Goal: Information Seeking & Learning: Understand process/instructions

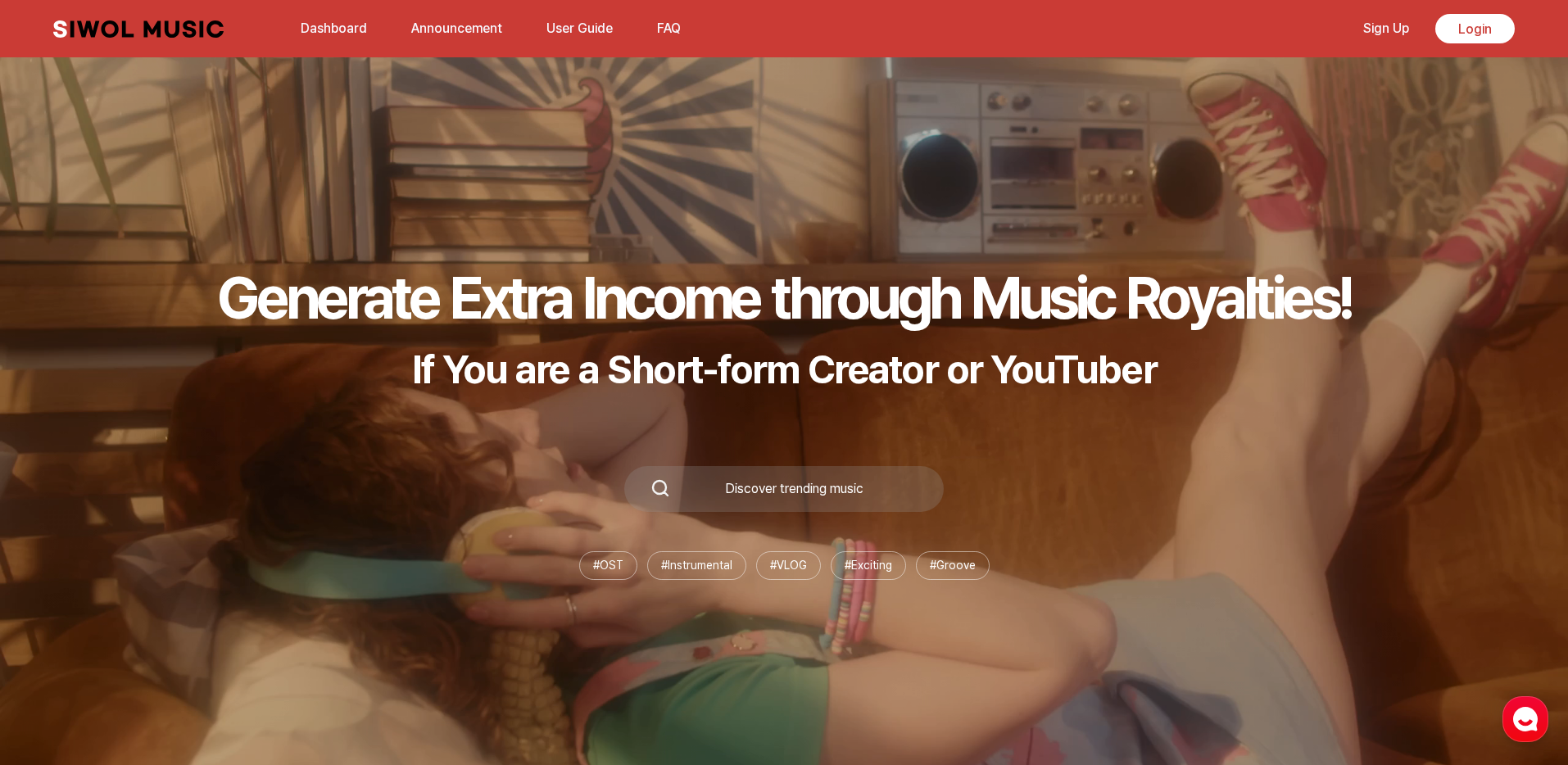
click at [774, 491] on div "Discover trending music" at bounding box center [793, 489] width 247 height 13
click at [752, 493] on div "Discover trending music" at bounding box center [793, 489] width 247 height 13
click at [770, 488] on div "Discover trending music" at bounding box center [793, 489] width 247 height 13
click at [727, 496] on div "Discover trending music" at bounding box center [784, 489] width 320 height 46
click at [727, 479] on div "Discover trending music" at bounding box center [784, 489] width 320 height 46
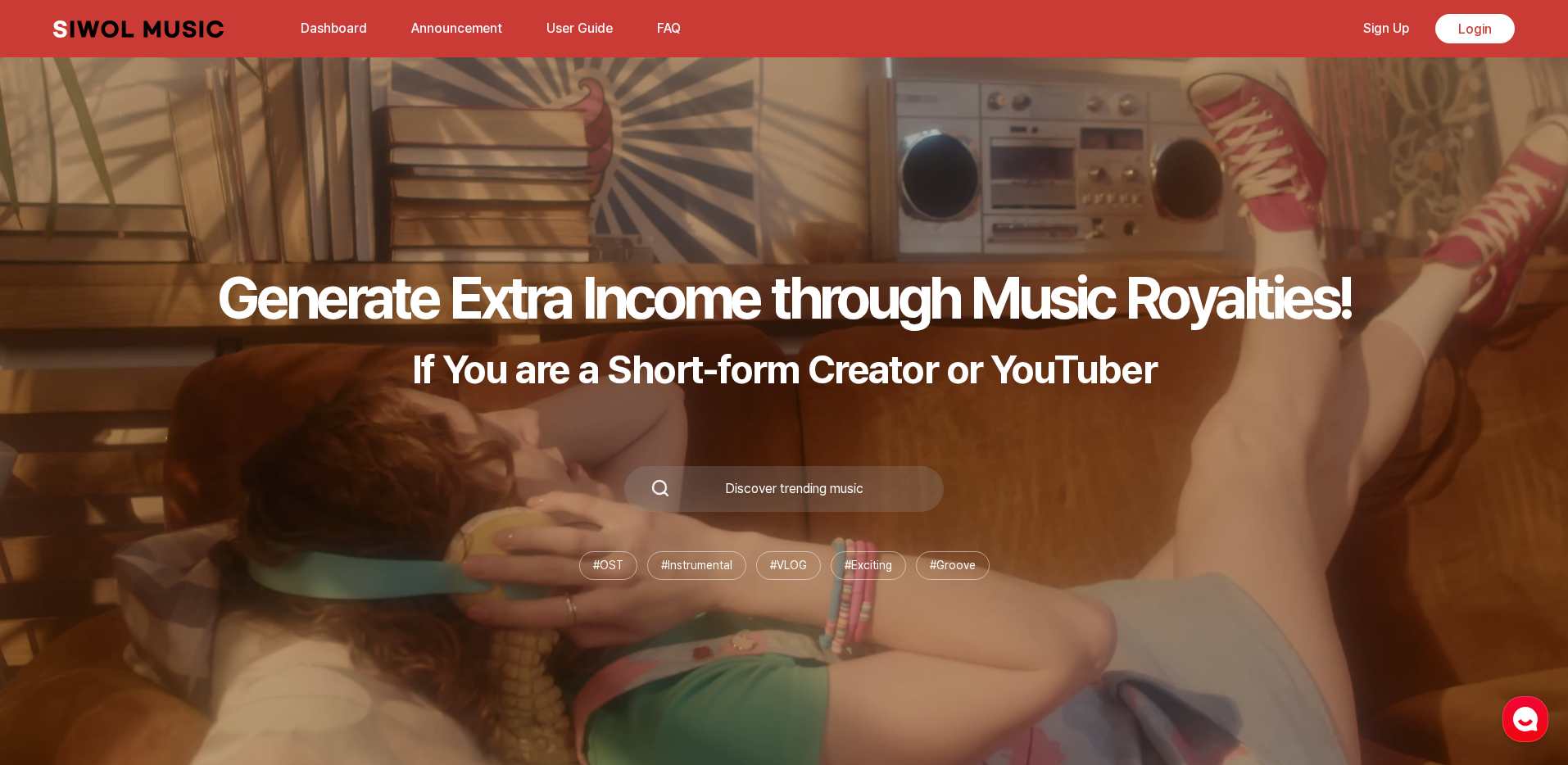
click at [666, 475] on div "Discover trending music" at bounding box center [784, 489] width 320 height 46
click at [666, 482] on icon at bounding box center [660, 488] width 20 height 20
click at [657, 490] on icon at bounding box center [660, 488] width 20 height 20
click at [656, 436] on div "Generate Extra Income through Music Royalties! If You are a Short-form Creator …" at bounding box center [784, 421] width 1568 height 688
drag, startPoint x: 654, startPoint y: 495, endPoint x: 720, endPoint y: 499, distance: 66.1
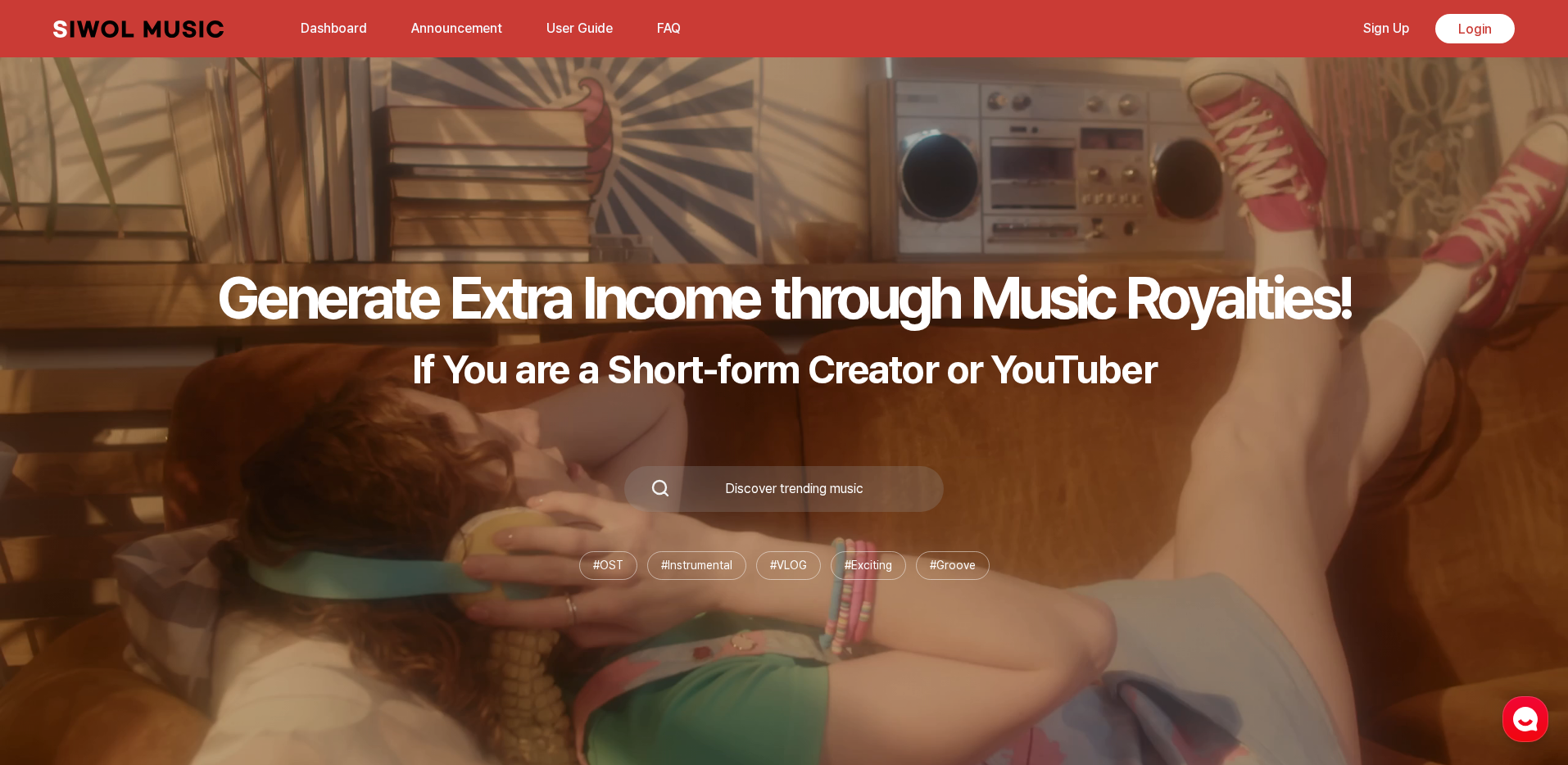
click at [719, 498] on div "Discover trending music" at bounding box center [784, 489] width 320 height 46
click at [606, 561] on li "# OST" at bounding box center [608, 565] width 58 height 29
click at [608, 571] on li "# OST" at bounding box center [608, 565] width 58 height 29
drag, startPoint x: 691, startPoint y: 569, endPoint x: 771, endPoint y: 479, distance: 120.4
click at [775, 481] on div "Generate Extra Income through Music Royalties! If You are a Short-form Creator …" at bounding box center [784, 421] width 1568 height 688
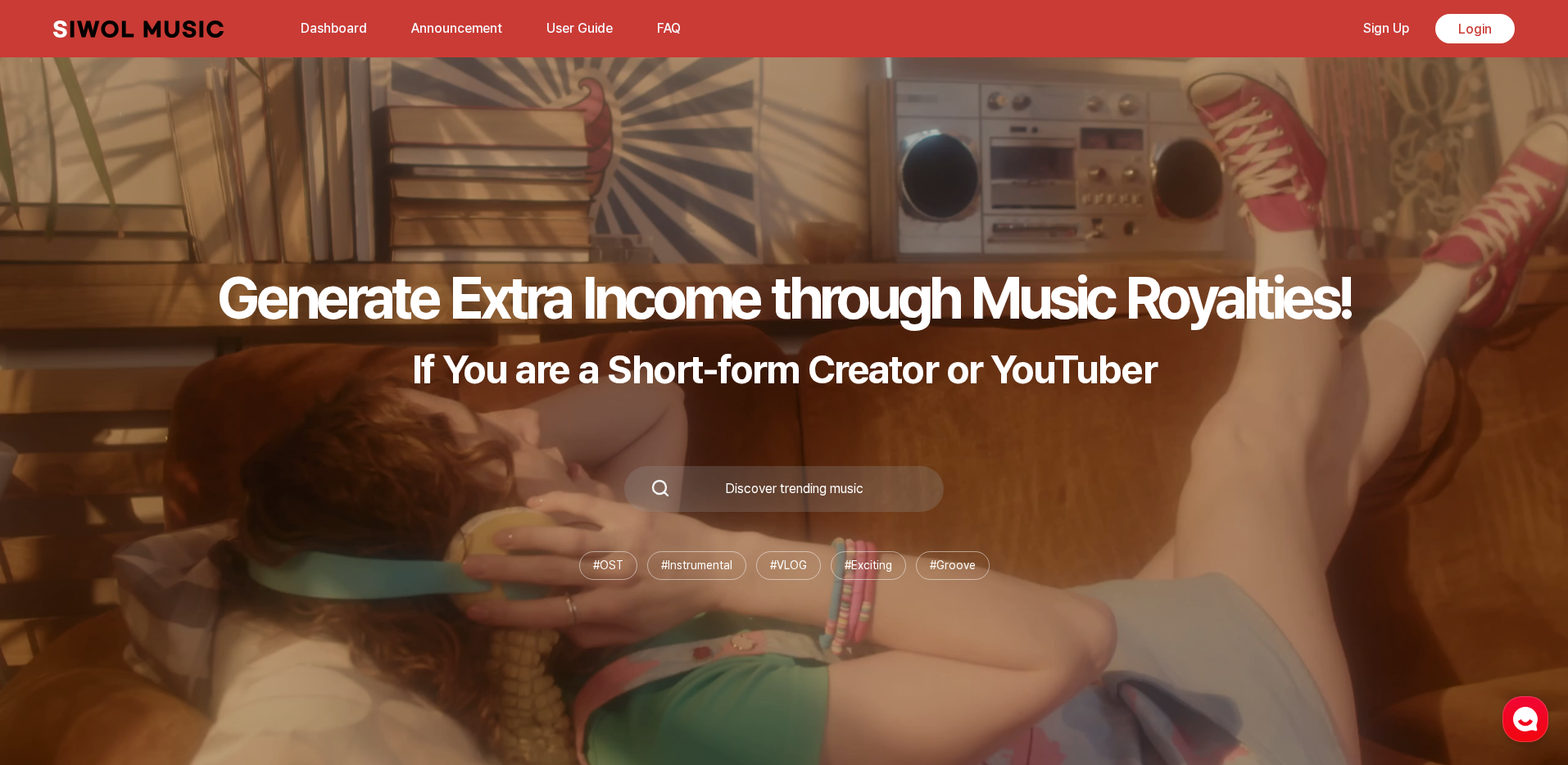
click at [726, 486] on div "Discover trending music" at bounding box center [793, 489] width 247 height 13
click at [678, 486] on div "Discover trending music" at bounding box center [793, 489] width 247 height 13
click at [688, 427] on div "Generate Extra Income through Music Royalties! If You are a Short-form Creator …" at bounding box center [784, 421] width 1568 height 688
click at [684, 321] on h1 "Generate Extra Income through Music Royalties!" at bounding box center [784, 297] width 1134 height 71
drag, startPoint x: 516, startPoint y: 321, endPoint x: 573, endPoint y: 320, distance: 57.0
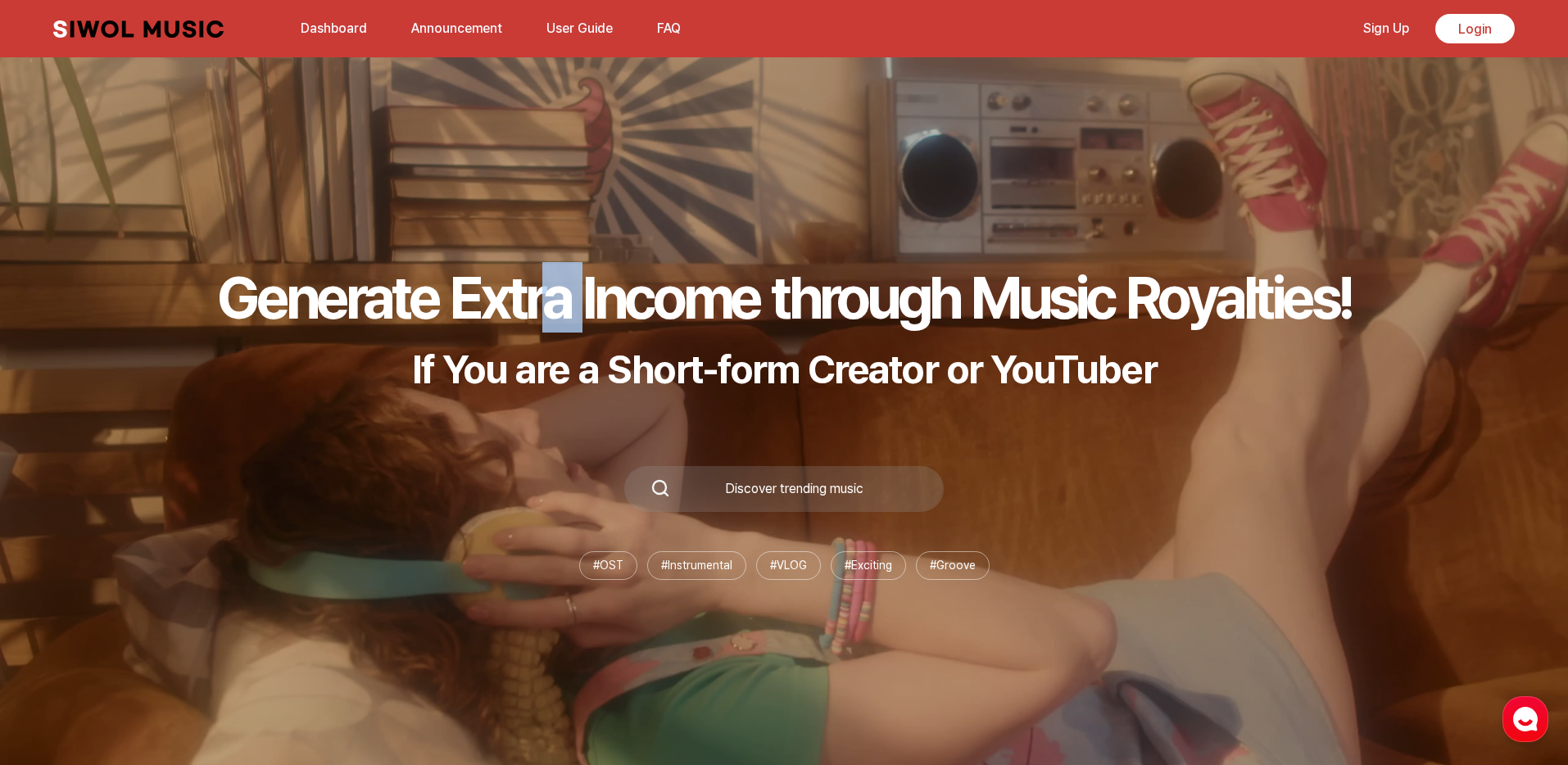
click at [573, 320] on h1 "Generate Extra Income through Music Royalties!" at bounding box center [784, 297] width 1134 height 71
click at [576, 320] on h1 "Generate Extra Income through Music Royalties!" at bounding box center [784, 297] width 1134 height 71
click at [690, 16] on div "Siwol Music Dashboard Announcement User Guide FAQ Sign Up Login Dashboard Annou…" at bounding box center [784, 29] width 1495 height 58
click at [669, 34] on button "FAQ" at bounding box center [668, 29] width 44 height 39
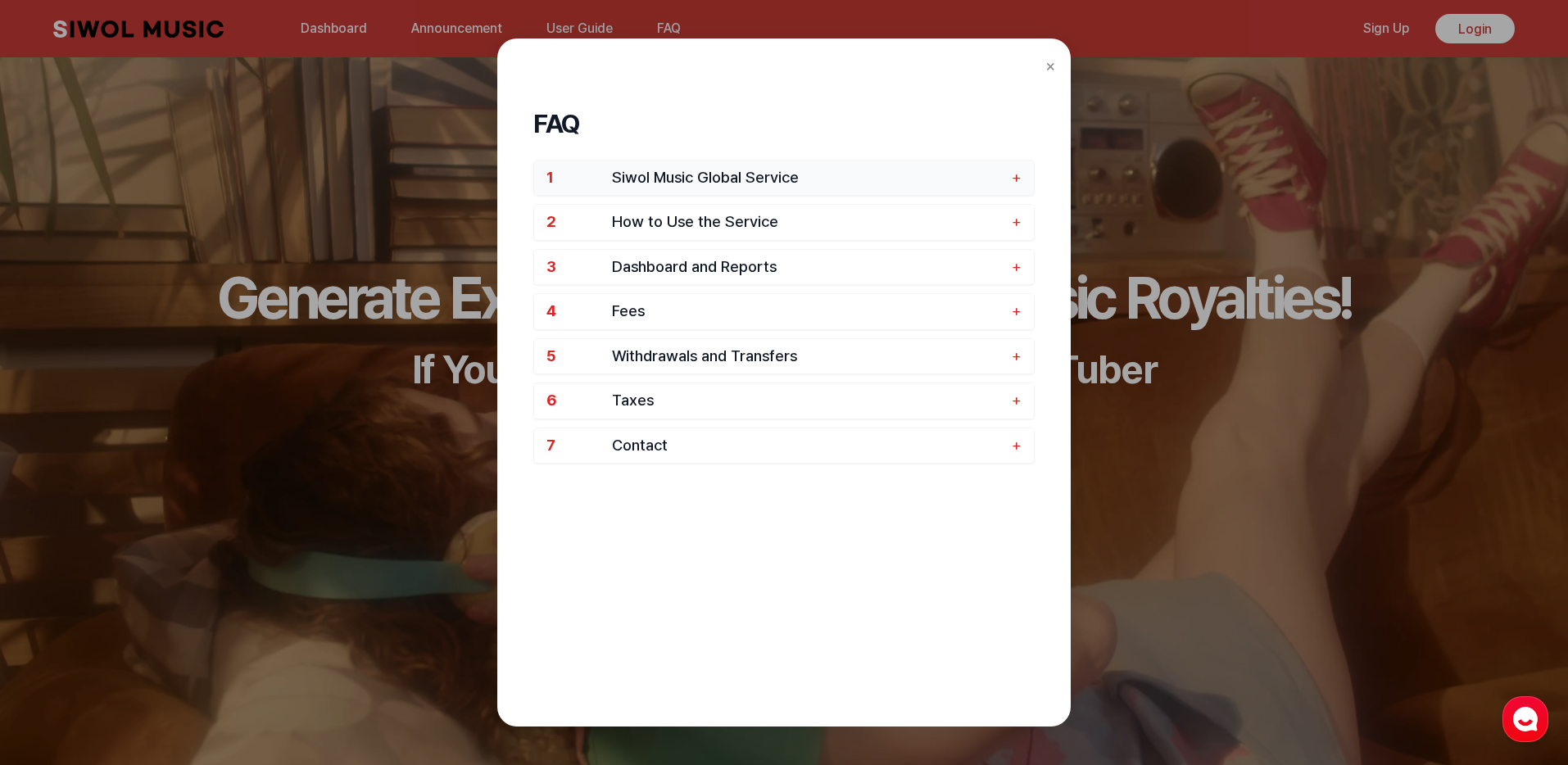
click at [646, 177] on span "Siwol Music Global Service" at bounding box center [807, 177] width 391 height 19
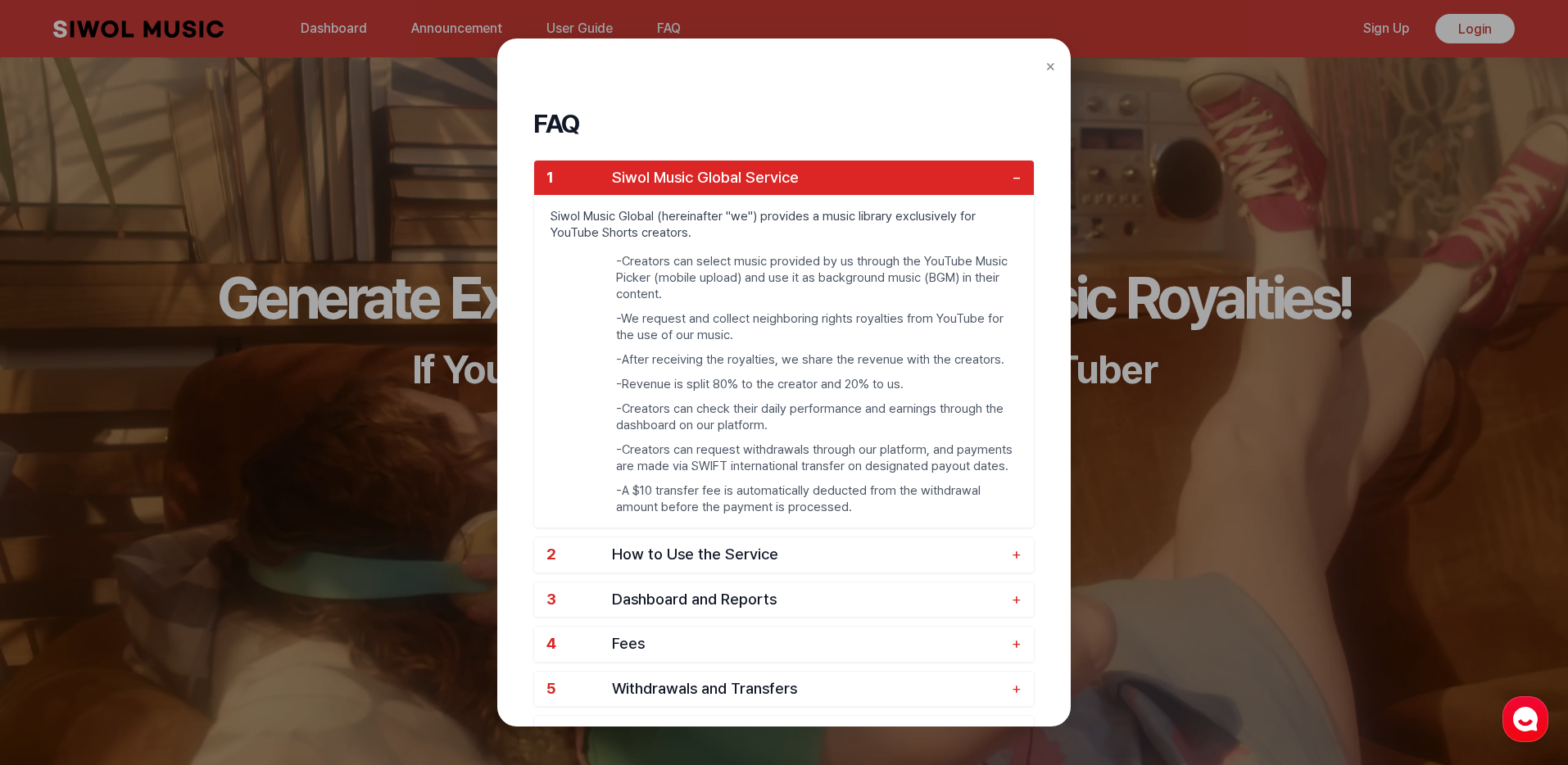
click at [954, 105] on h1 "FAQ" at bounding box center [784, 124] width 502 height 39
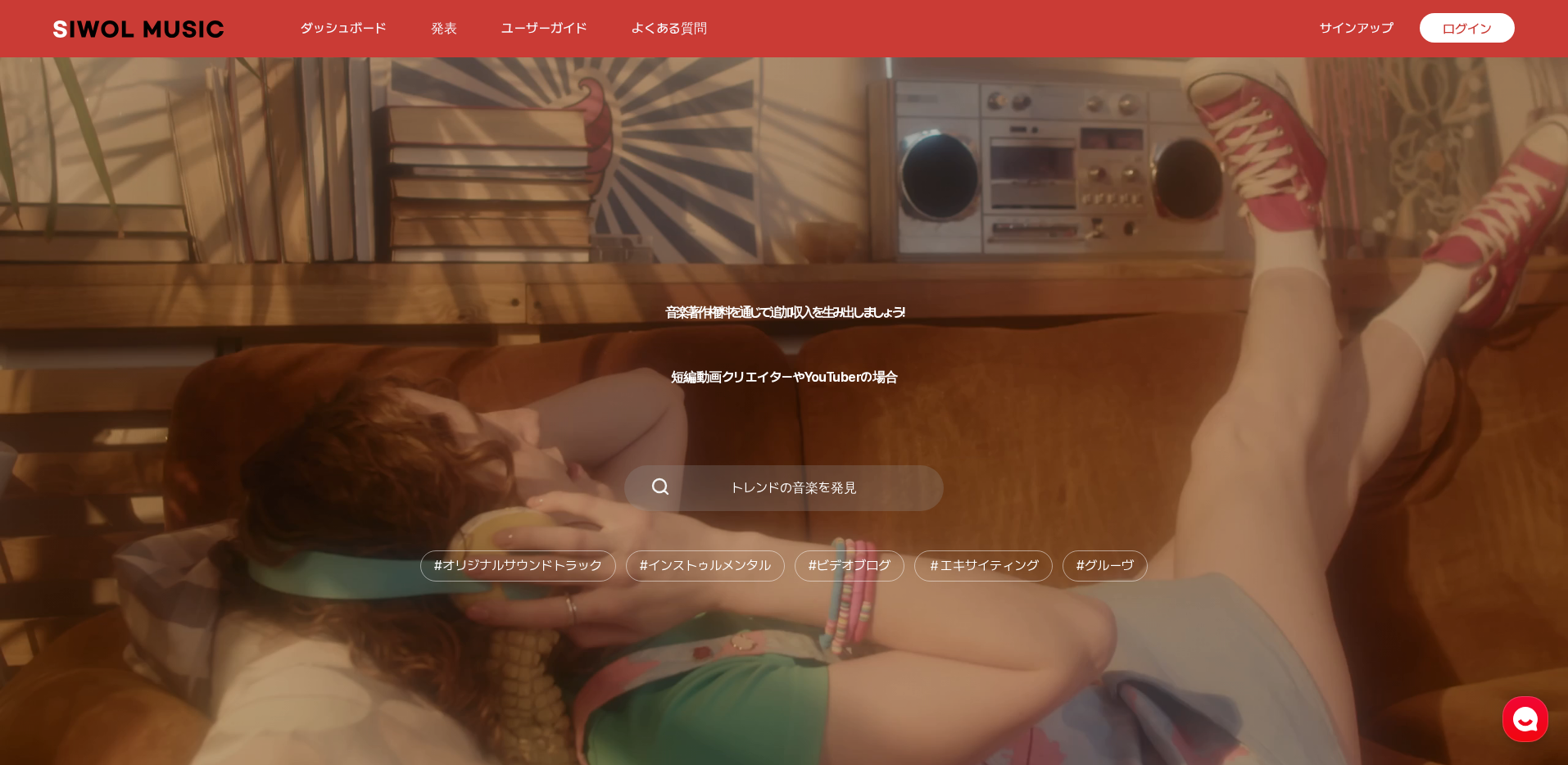
click at [653, 36] on button "よくある質問" at bounding box center [669, 29] width 95 height 39
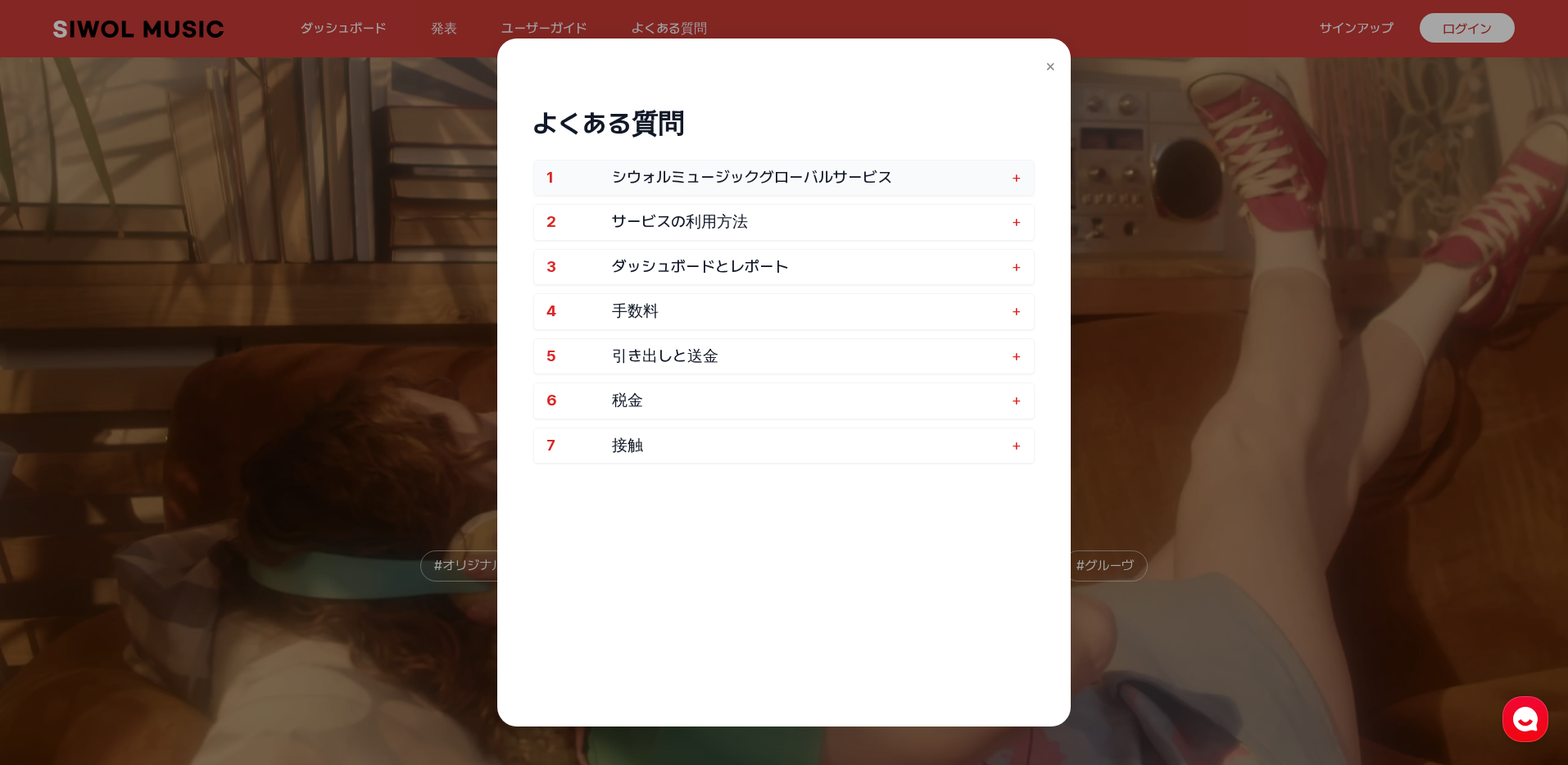
click at [659, 176] on font "シウォルミュージックグローバルサービス" at bounding box center [752, 177] width 280 height 19
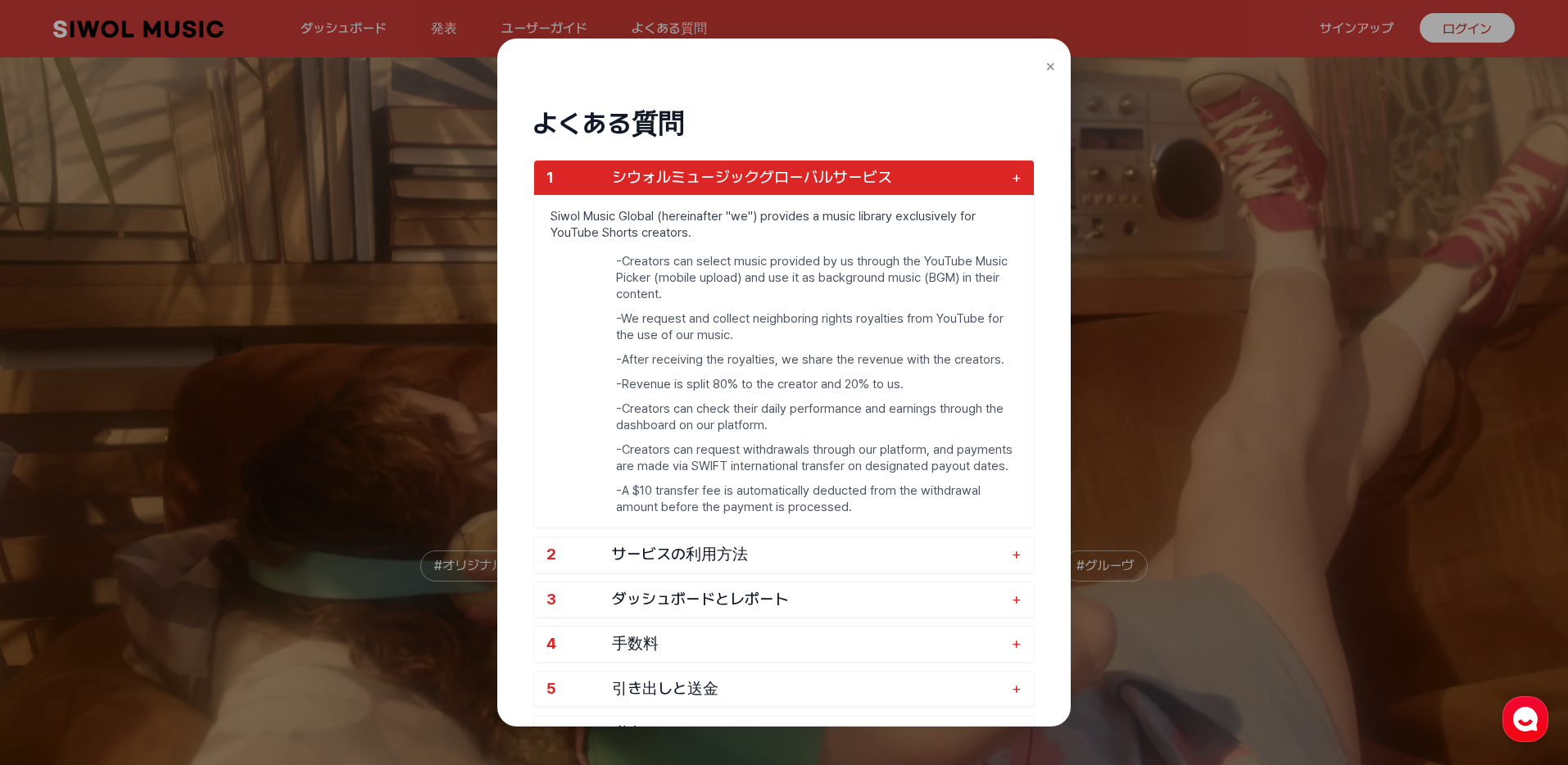
click at [622, 266] on li "- Creators can select music provided by us through the YouTube Music Picker (mo…" at bounding box center [816, 278] width 401 height 49
click at [931, 124] on h1 "よくある質問" at bounding box center [784, 124] width 502 height 39
click at [616, 224] on p "Siwol Music Global (hereinafter "we") provides a music library exclusively for …" at bounding box center [784, 224] width 500 height 58
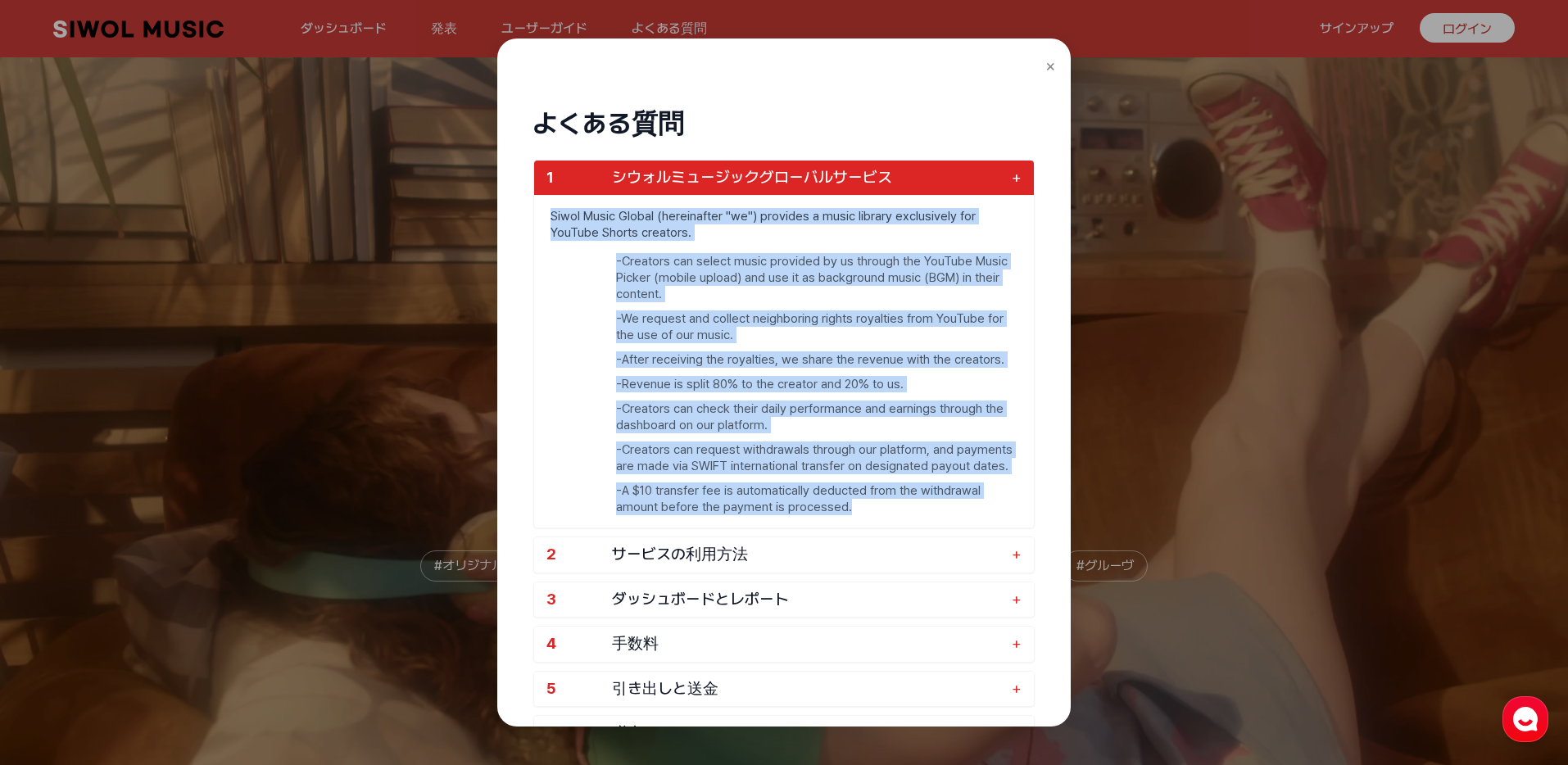
drag, startPoint x: 547, startPoint y: 214, endPoint x: 853, endPoint y: 512, distance: 427.1
click at [853, 512] on div "Siwol Music Global (hereinafter "we") provides a music library exclusively for …" at bounding box center [784, 361] width 500 height 333
copy div "Siwol Music Global (hereinafter "we") provides a music library exclusively for …"
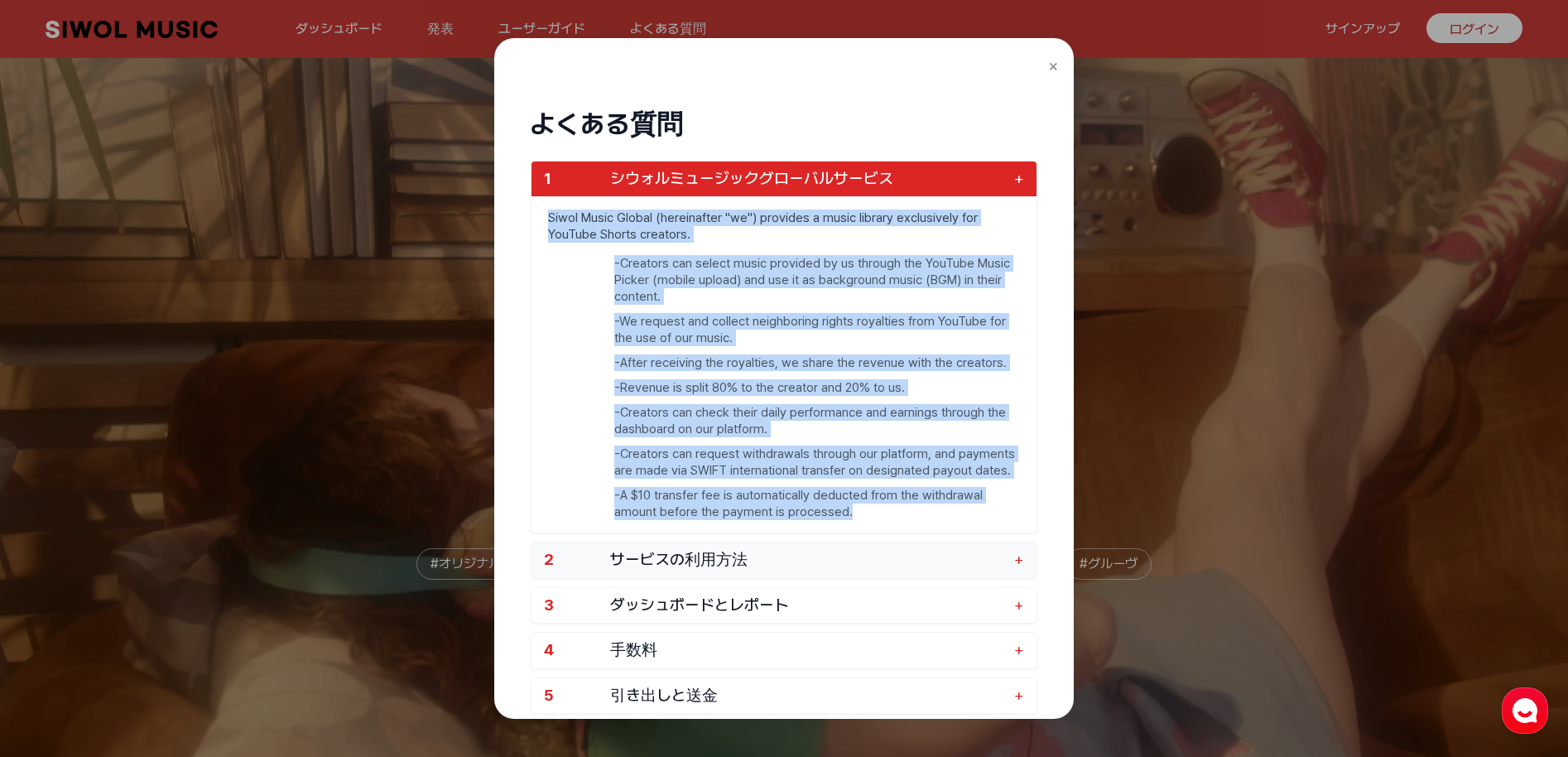
click at [730, 556] on font "サービスの利用方法" at bounding box center [678, 559] width 137 height 19
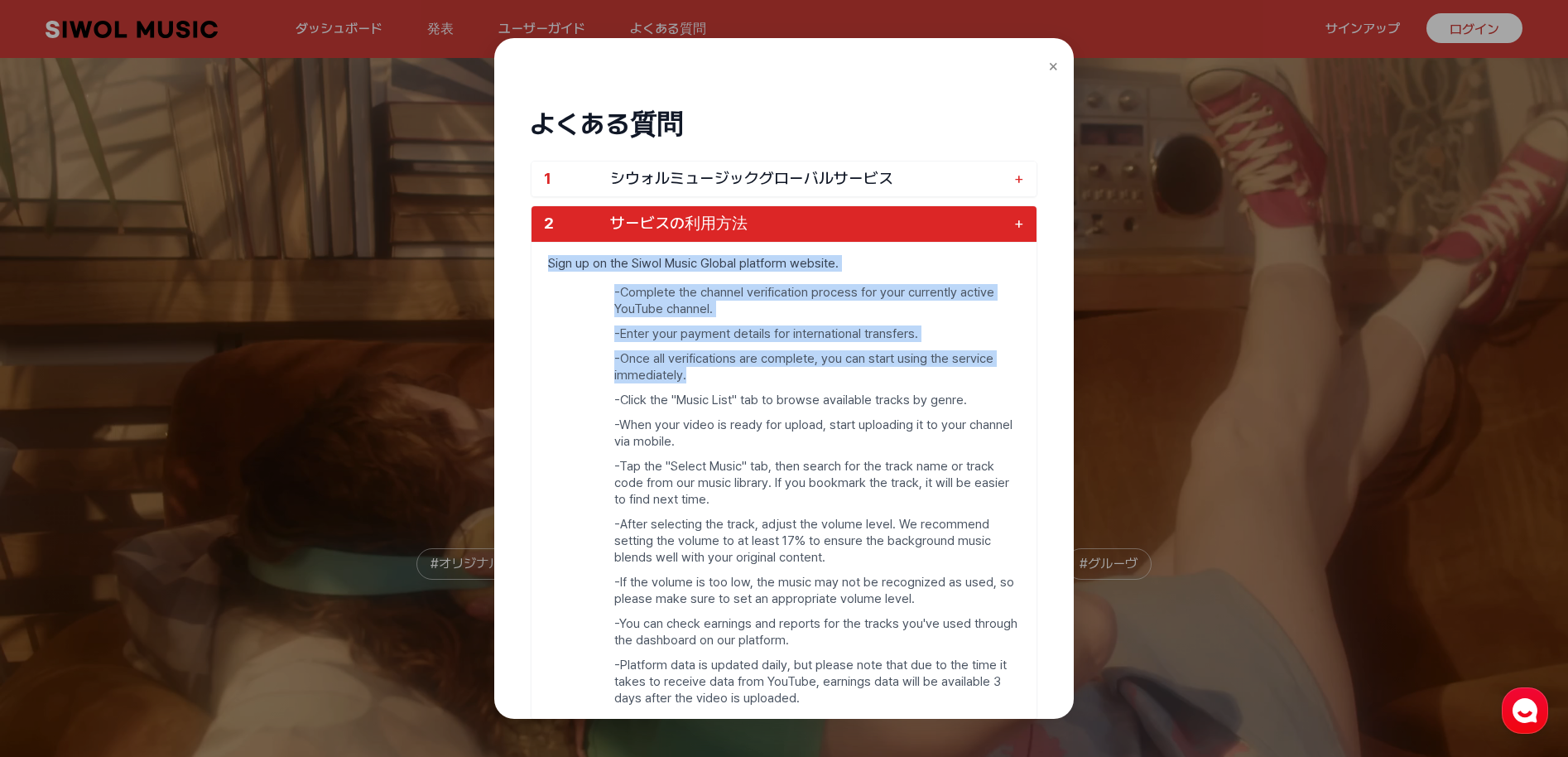
drag, startPoint x: 547, startPoint y: 262, endPoint x: 781, endPoint y: 367, distance: 256.5
click at [781, 367] on div "Sign up on the Siwol Music Global platform website. - Complete the channel veri…" at bounding box center [784, 480] width 505 height 477
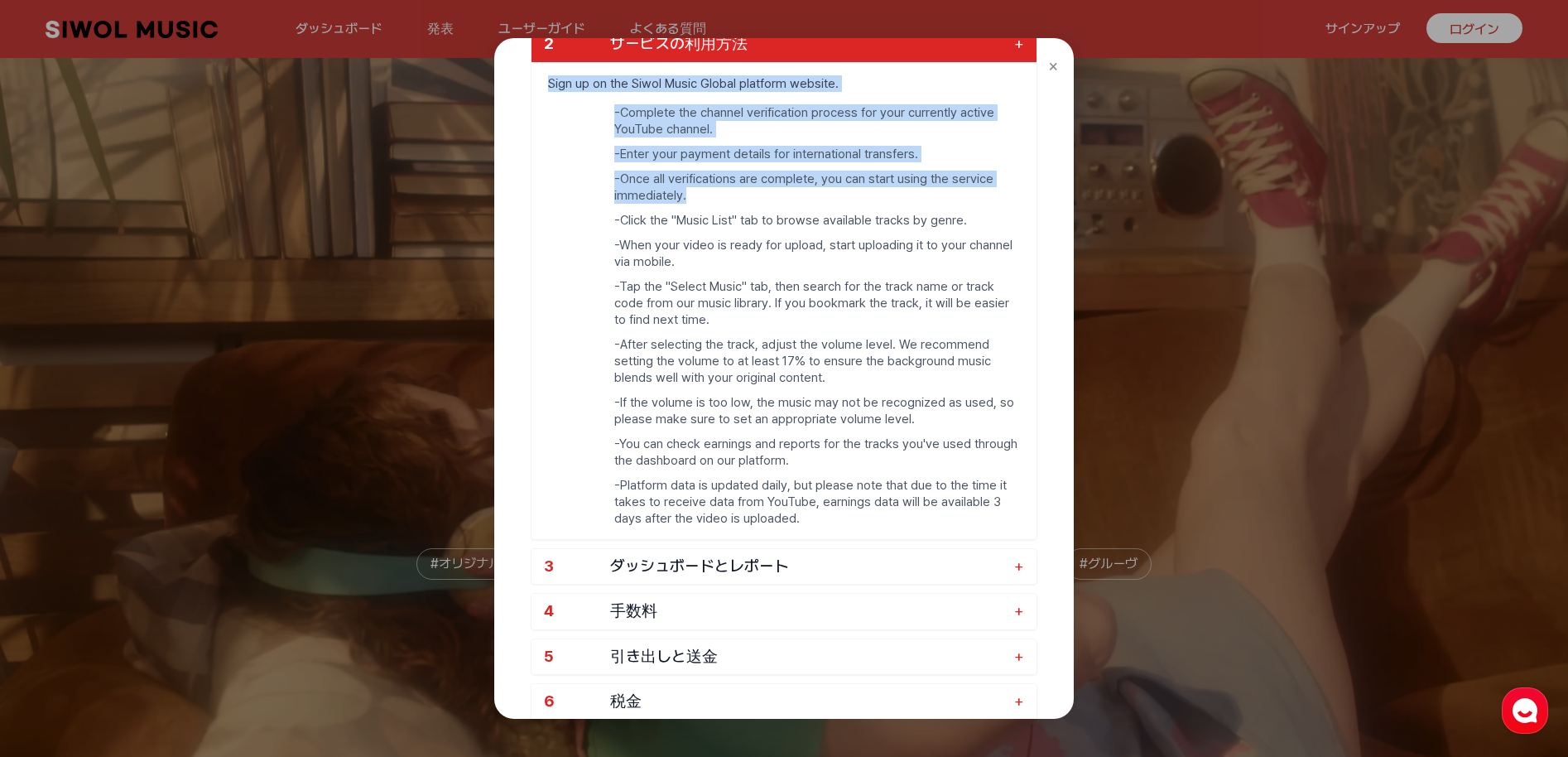
scroll to position [219, 0]
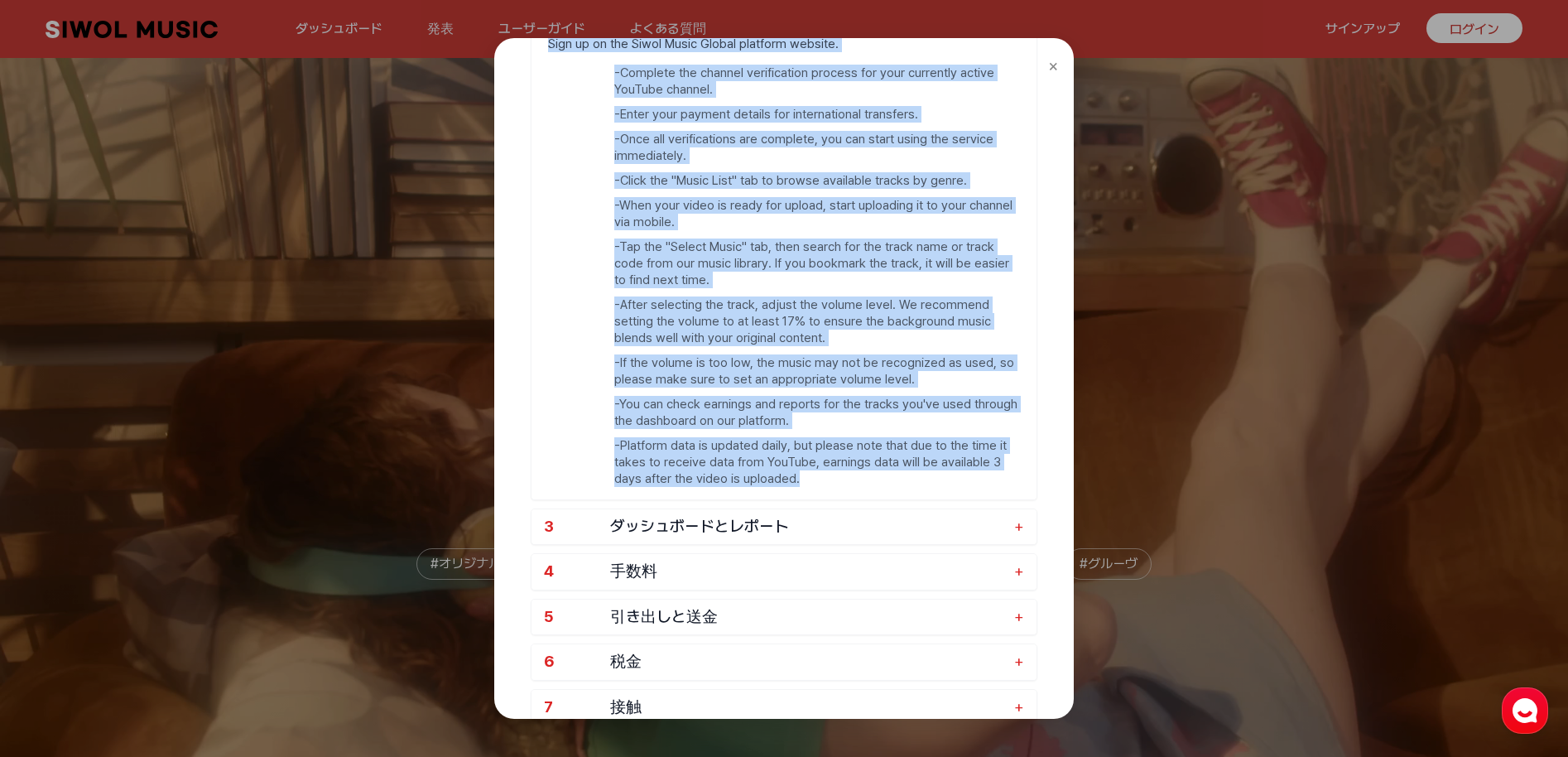
click at [821, 493] on ul "- Complete the channel verification process for your currently active YouTube c…" at bounding box center [784, 282] width 505 height 435
copy div "Sign up on the Siwol Music Global platform website. - Complete the channel veri…"
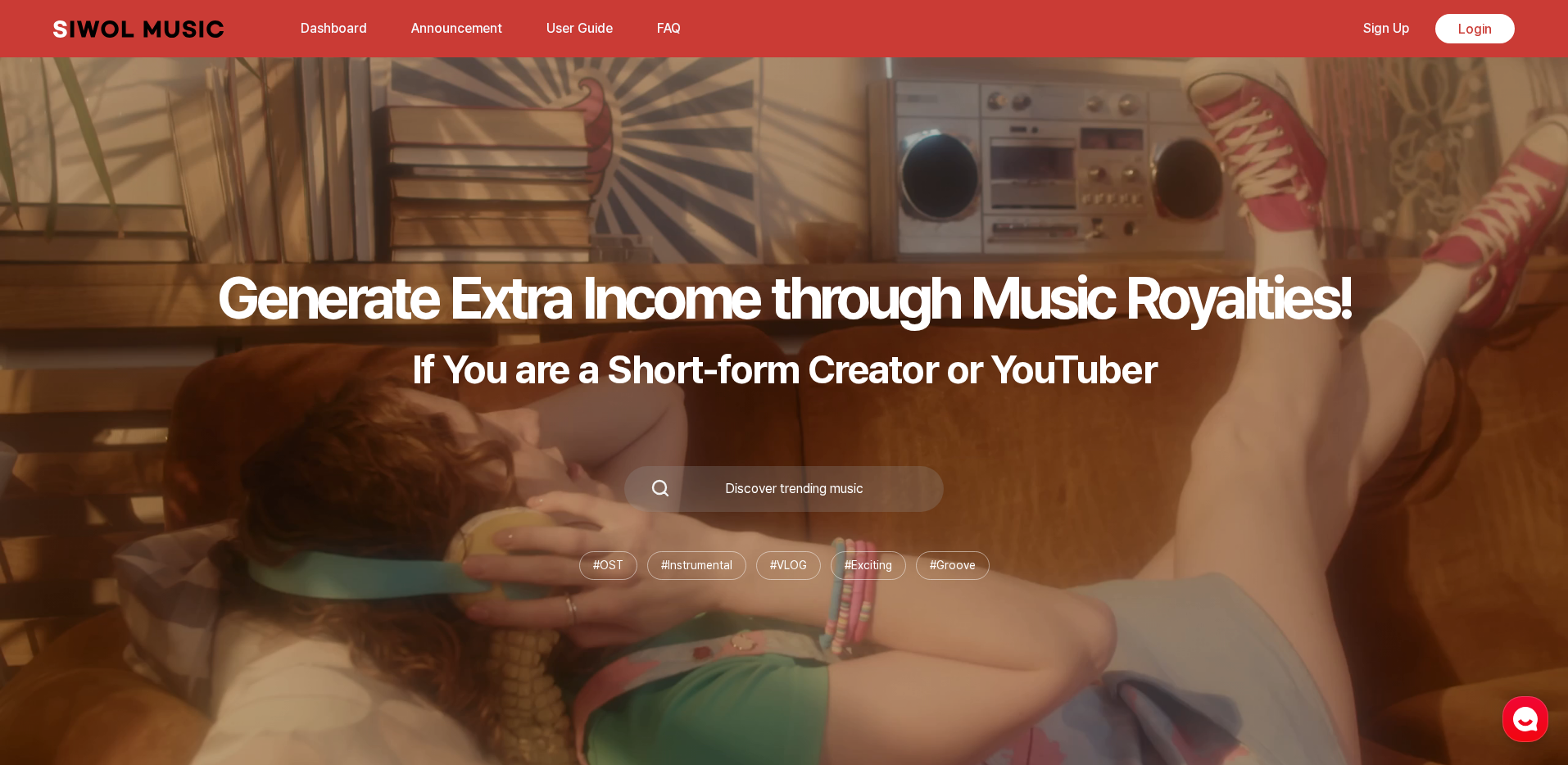
click at [659, 25] on button "FAQ" at bounding box center [668, 29] width 44 height 39
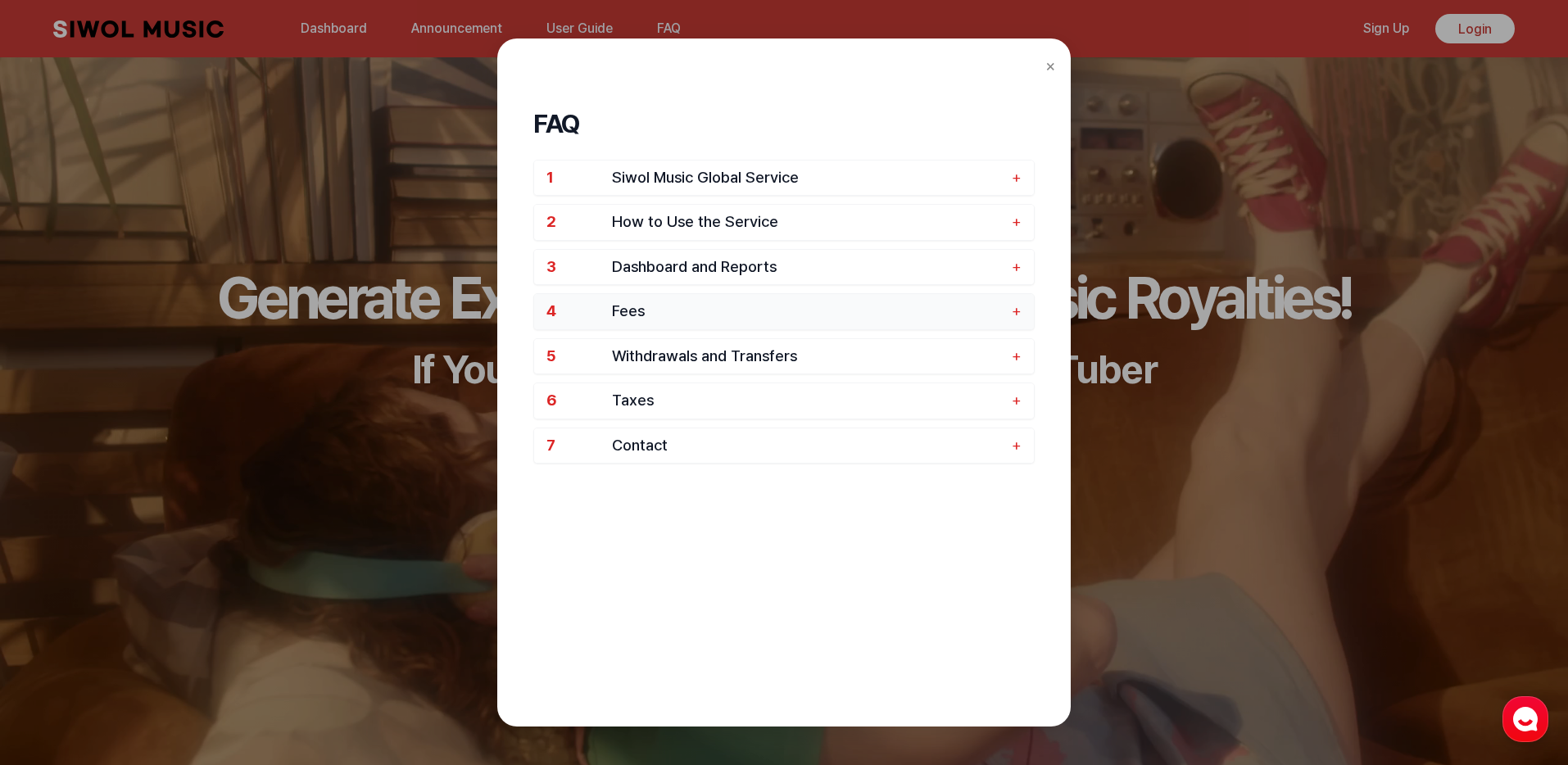
click at [657, 306] on span "Fees" at bounding box center [807, 311] width 391 height 19
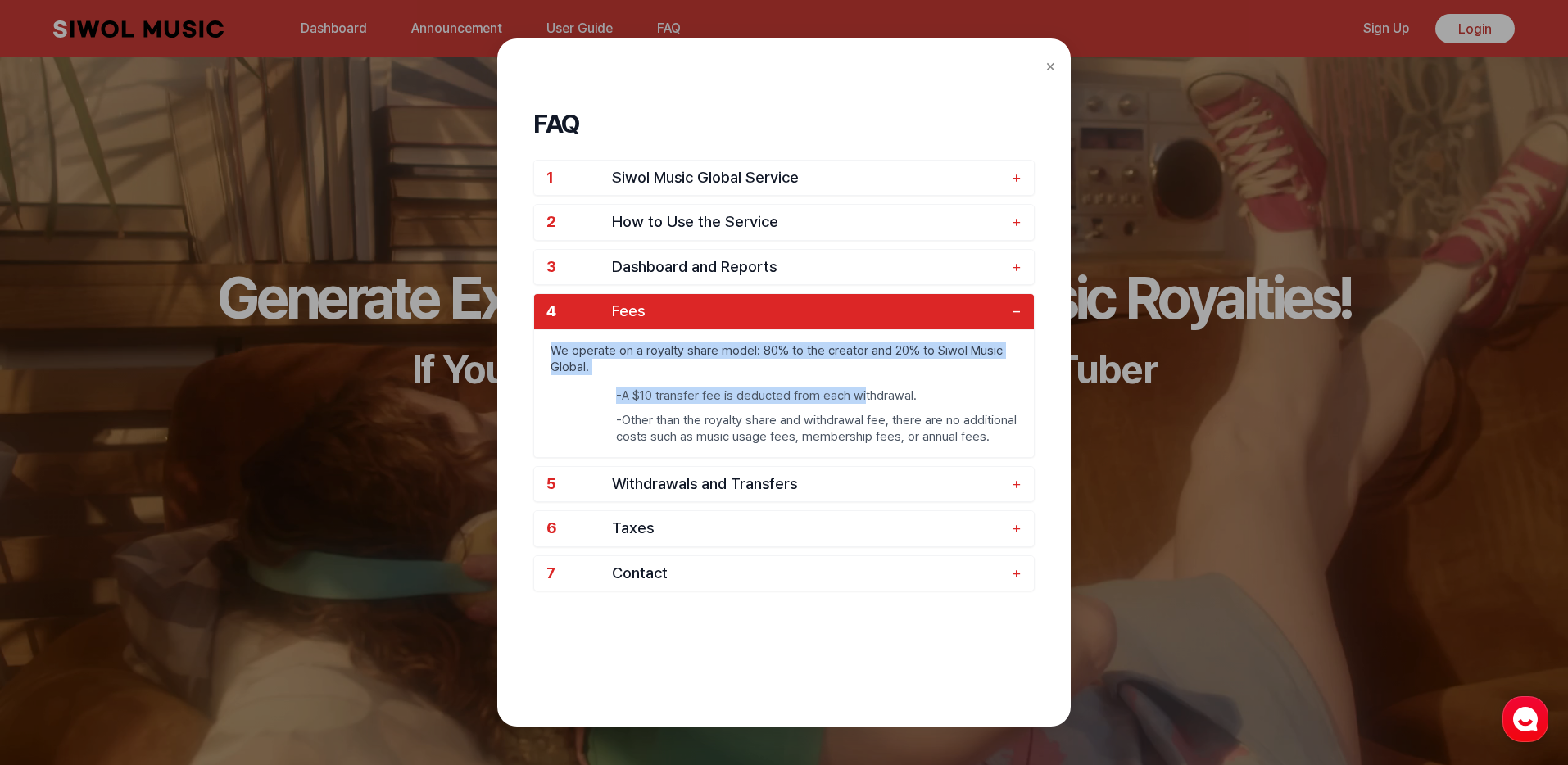
drag, startPoint x: 554, startPoint y: 355, endPoint x: 864, endPoint y: 399, distance: 313.1
click at [864, 399] on div "We operate on a royalty share model: 80% to the creator and 20% to Siwol Music …" at bounding box center [784, 393] width 500 height 127
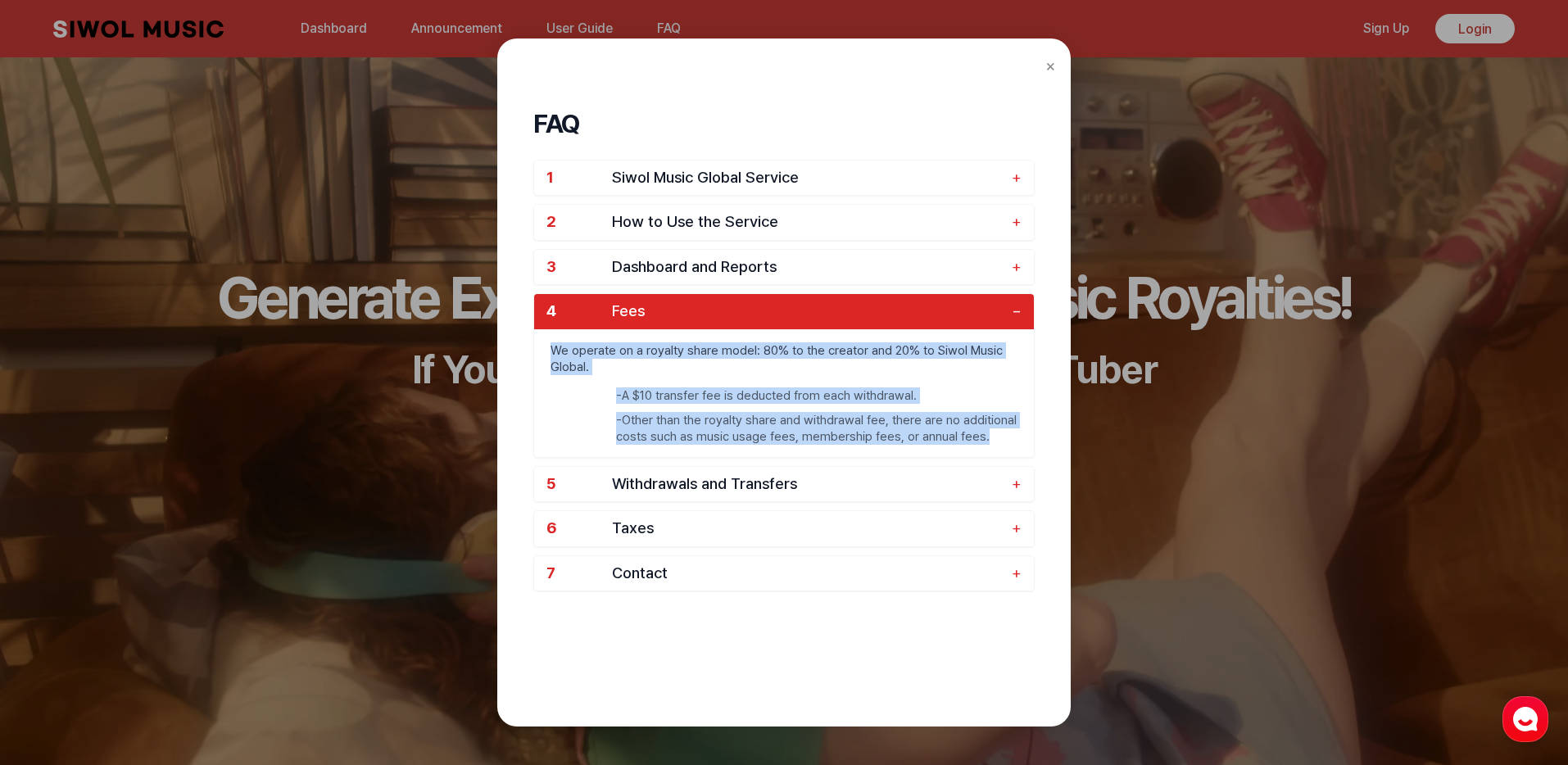
click at [987, 431] on li "- Other than the royalty share and withdrawal fee, there are no additional cost…" at bounding box center [816, 428] width 401 height 33
copy div "We operate on a royalty share model: 80% to the creator and 20% to Siwol Music …"
click at [617, 484] on span "Withdrawals and Transfers" at bounding box center [807, 484] width 391 height 19
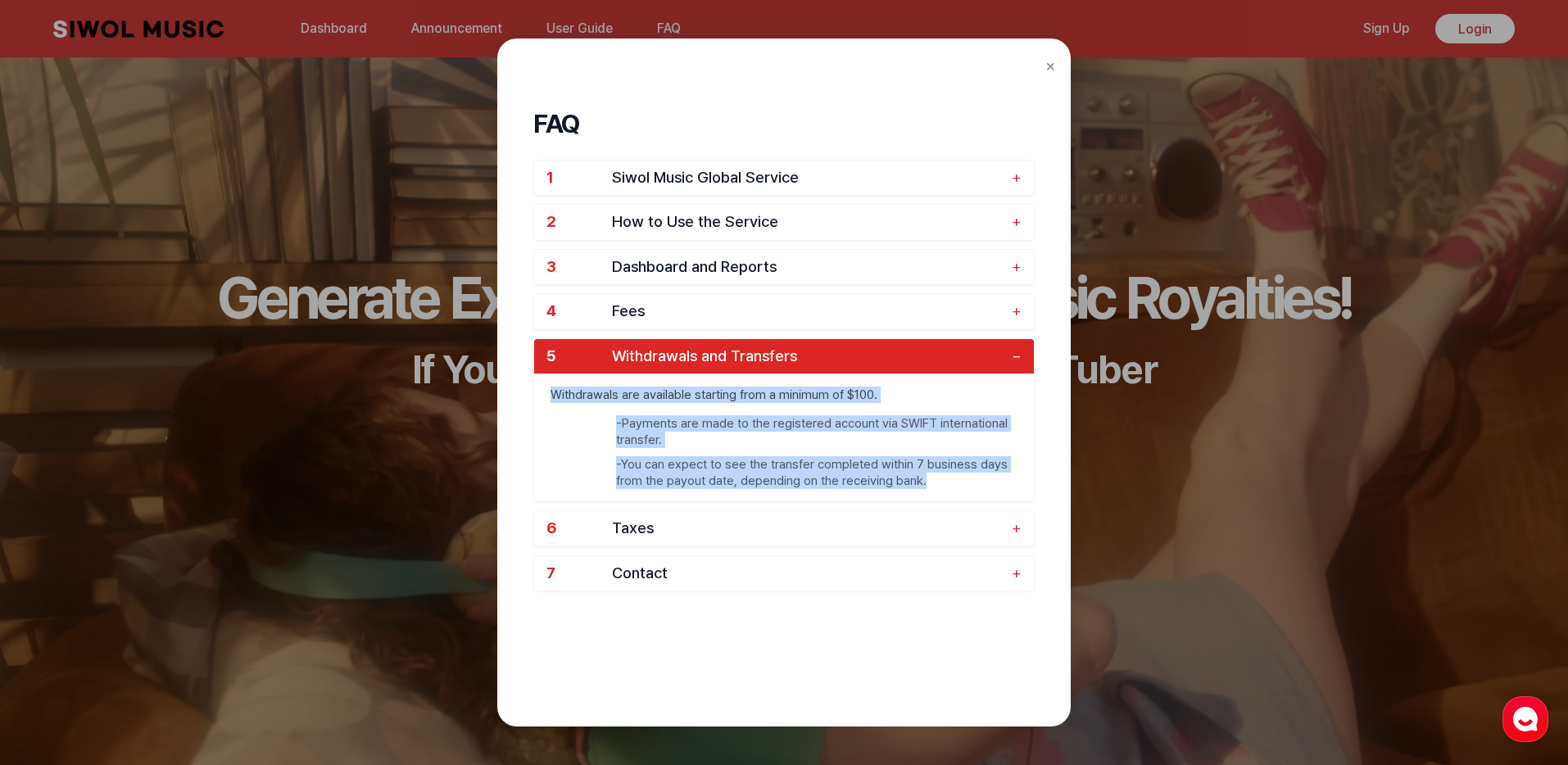
drag, startPoint x: 541, startPoint y: 397, endPoint x: 928, endPoint y: 495, distance: 399.2
click at [928, 495] on div "Withdrawals are available starting from a minimum of $100. - Payments are made …" at bounding box center [784, 436] width 500 height 127
copy div "Withdrawals are available starting from a minimum of $100. - Payments are made …"
click at [881, 526] on span "Taxes" at bounding box center [807, 528] width 391 height 19
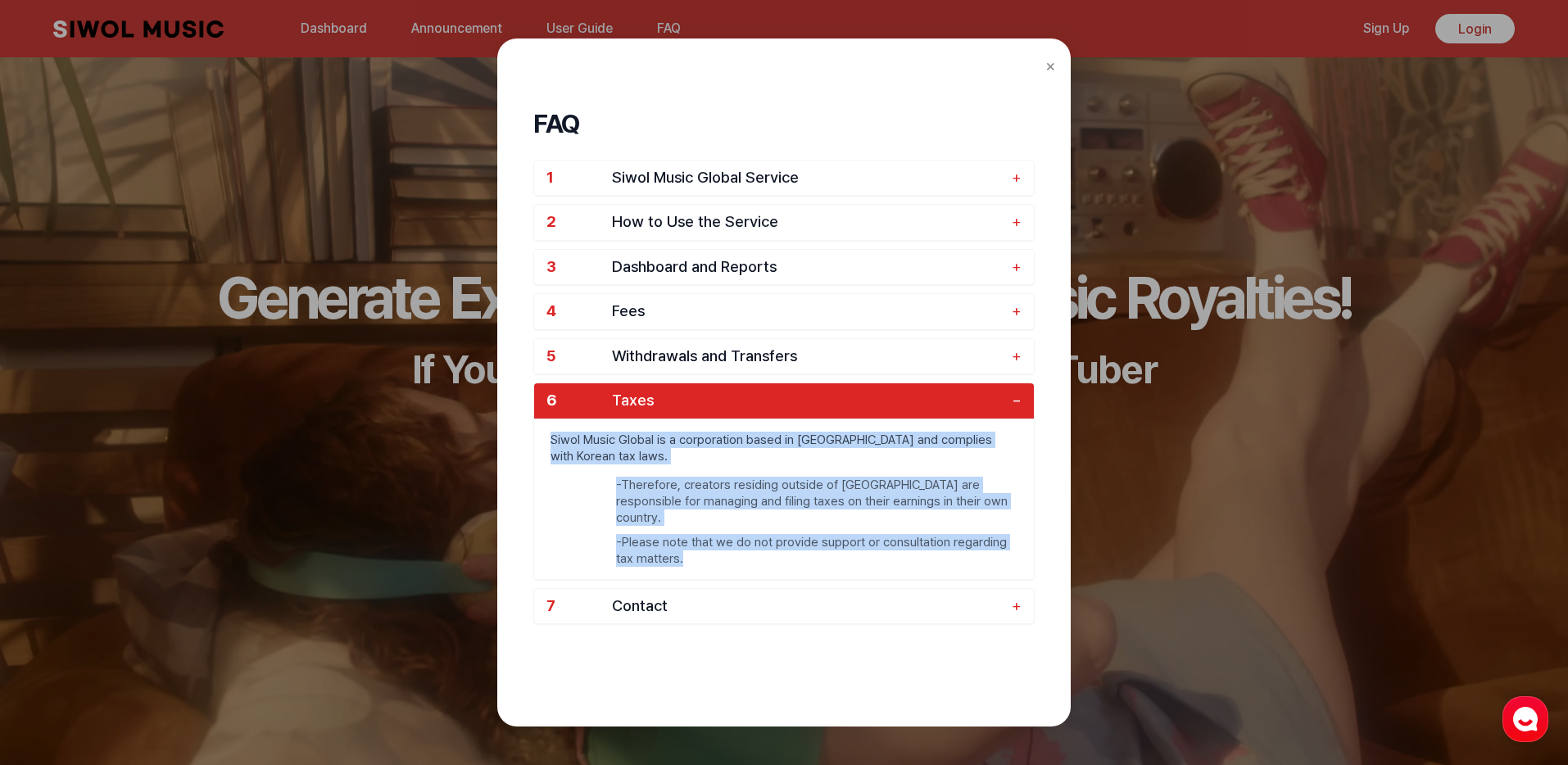
drag, startPoint x: 539, startPoint y: 431, endPoint x: 744, endPoint y: 547, distance: 235.5
click at [744, 547] on div "Siwol Music Global is a corporation based in South Korea and complies with Kore…" at bounding box center [784, 498] width 500 height 160
copy div "Siwol Music Global is a corporation based in South Korea and complies with Kore…"
click at [664, 597] on span "Contact" at bounding box center [807, 606] width 391 height 19
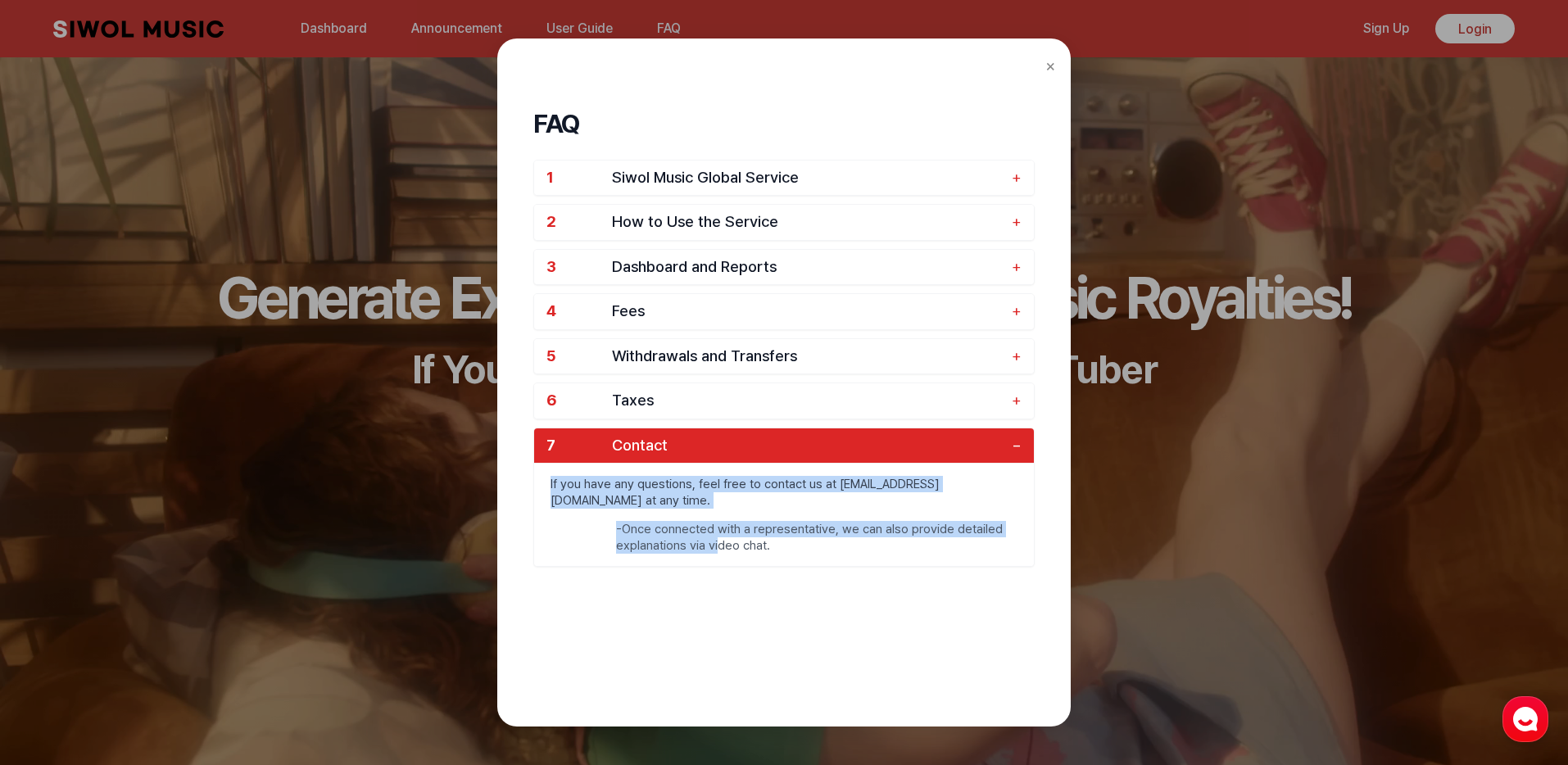
drag, startPoint x: 546, startPoint y: 492, endPoint x: 717, endPoint y: 554, distance: 181.9
click at [717, 554] on div "If you have any questions, feel free to contact us at global@10wol-media.com at…" at bounding box center [784, 514] width 500 height 104
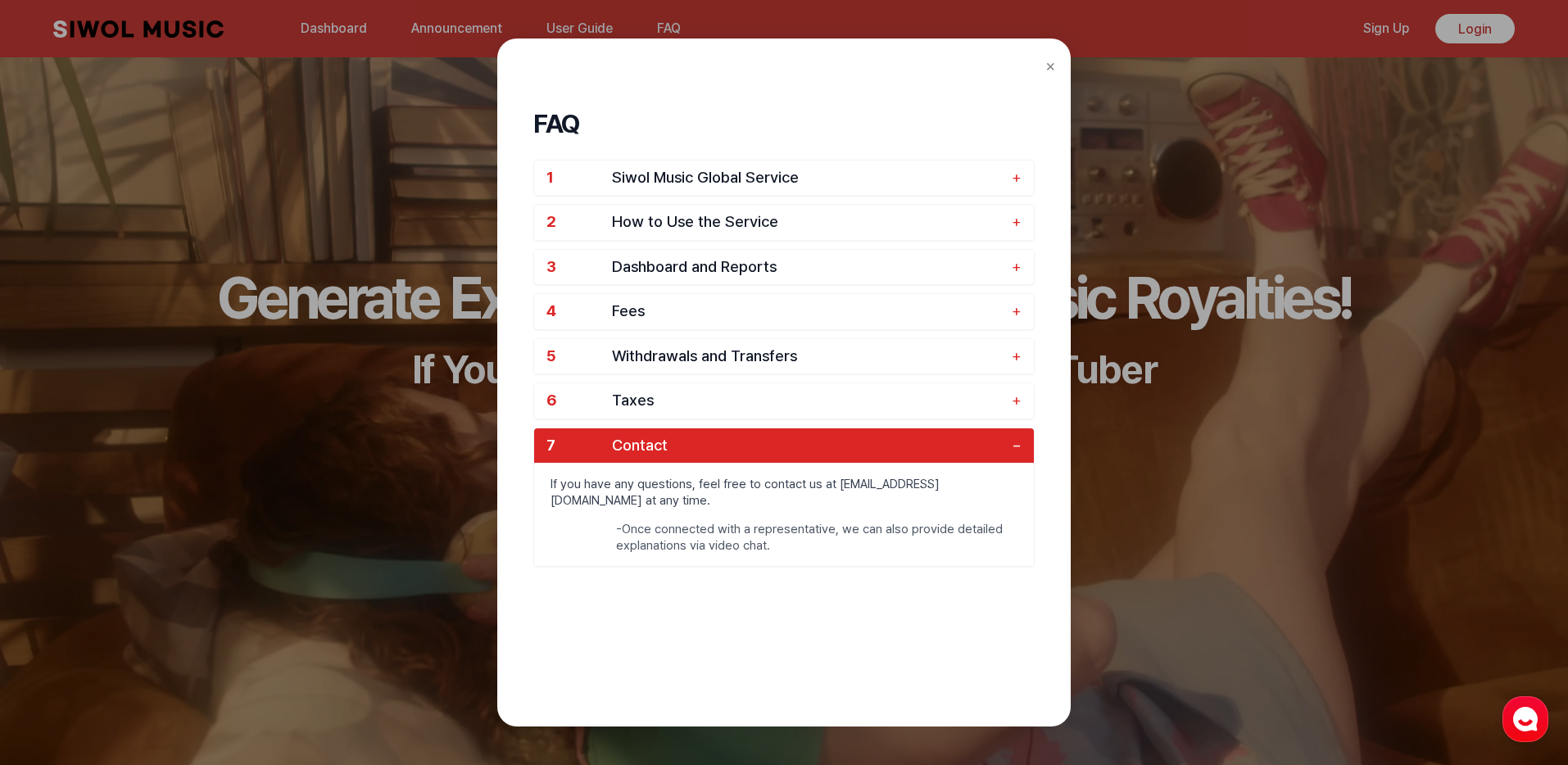
click at [1058, 59] on div "FAQ 1 Siwol Music Global Service + 2 How to Use the Service + 3 Dashboard and R…" at bounding box center [784, 383] width 574 height 689
click at [1057, 62] on div "FAQ 1 Siwol Music Global Service + 2 How to Use the Service + 3 Dashboard and R…" at bounding box center [784, 383] width 574 height 689
click at [1054, 67] on button "×" at bounding box center [1051, 66] width 11 height 25
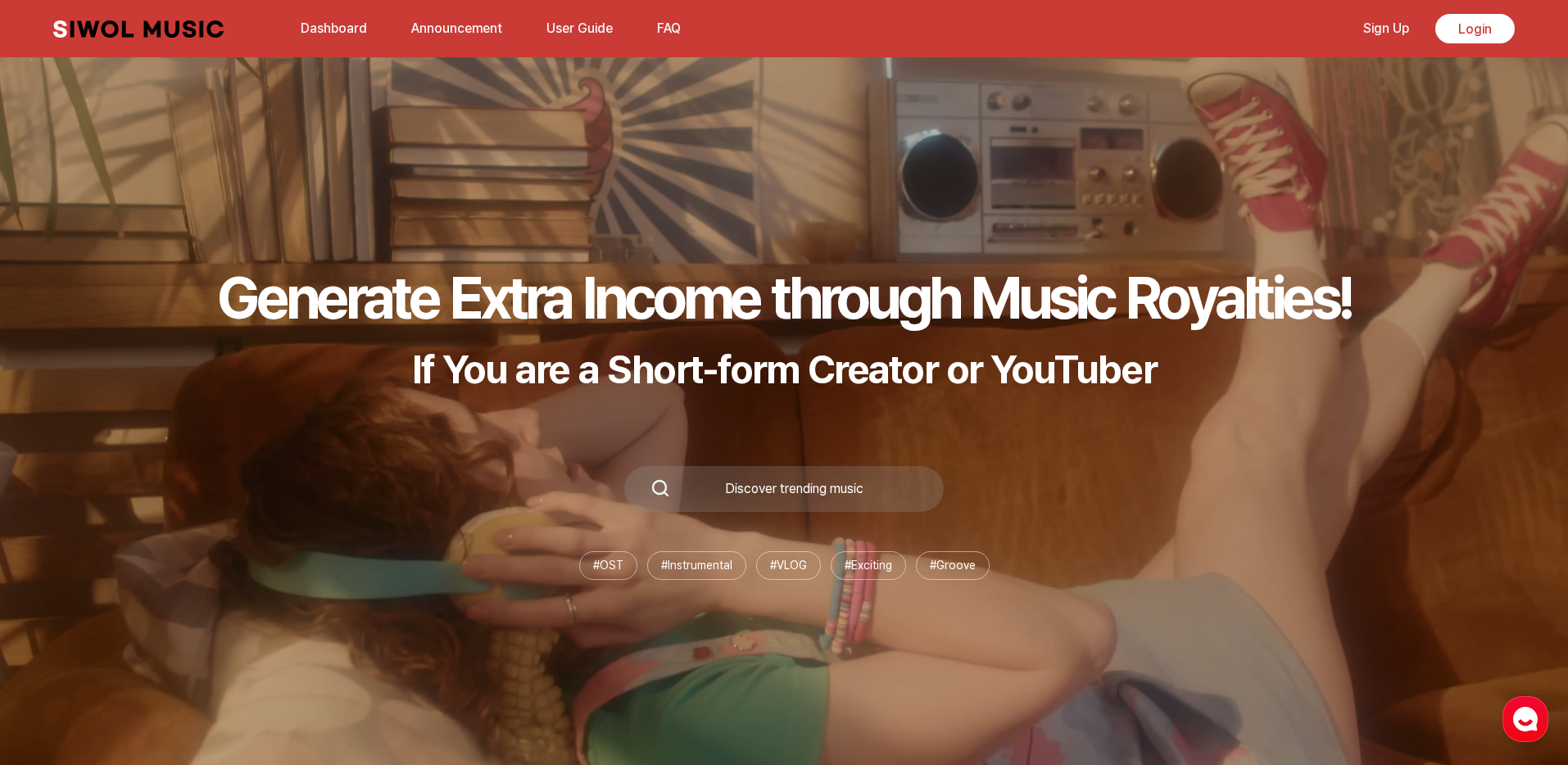
click at [592, 29] on link "User Guide" at bounding box center [580, 28] width 86 height 35
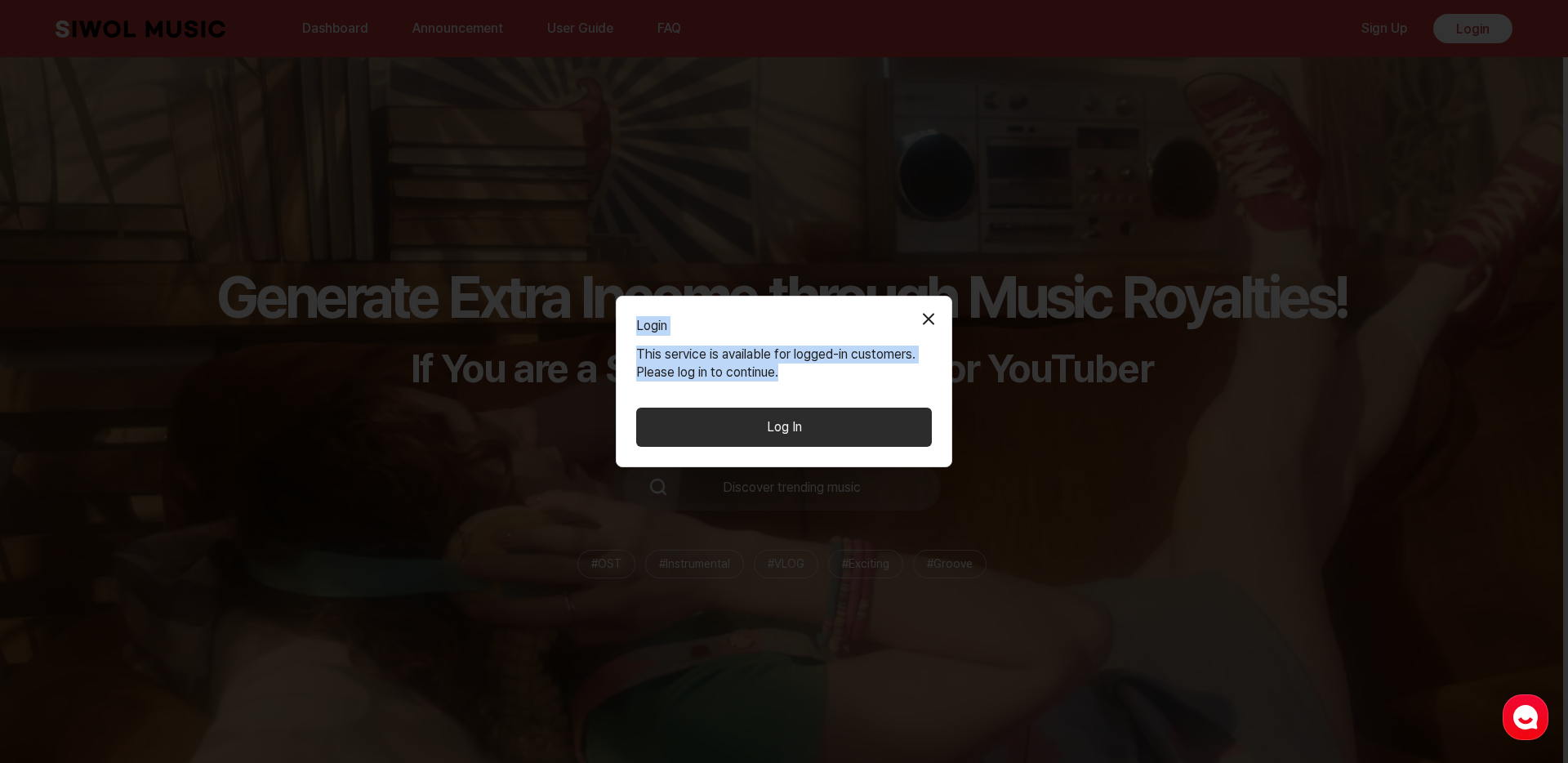
drag, startPoint x: 801, startPoint y: 375, endPoint x: 629, endPoint y: 320, distance: 180.6
click at [629, 320] on div "Login Close Modal This service is available for logged-in customers. Please log…" at bounding box center [784, 382] width 337 height 172
copy div "Login Close Modal This service is available for logged-in customers. Please log…"
click at [913, 311] on button "Close Modal" at bounding box center [929, 320] width 33 height 33
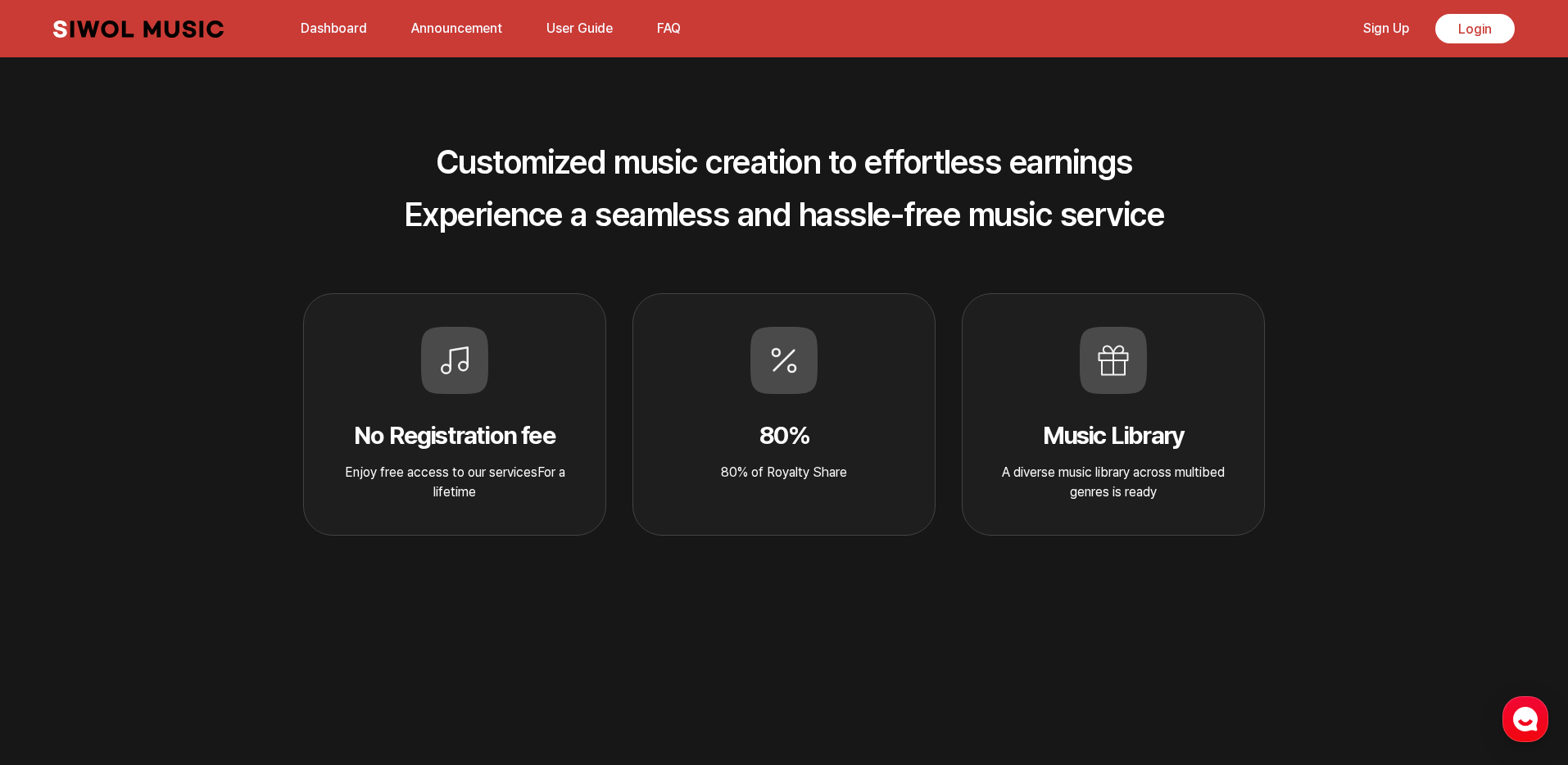
scroll to position [819, 0]
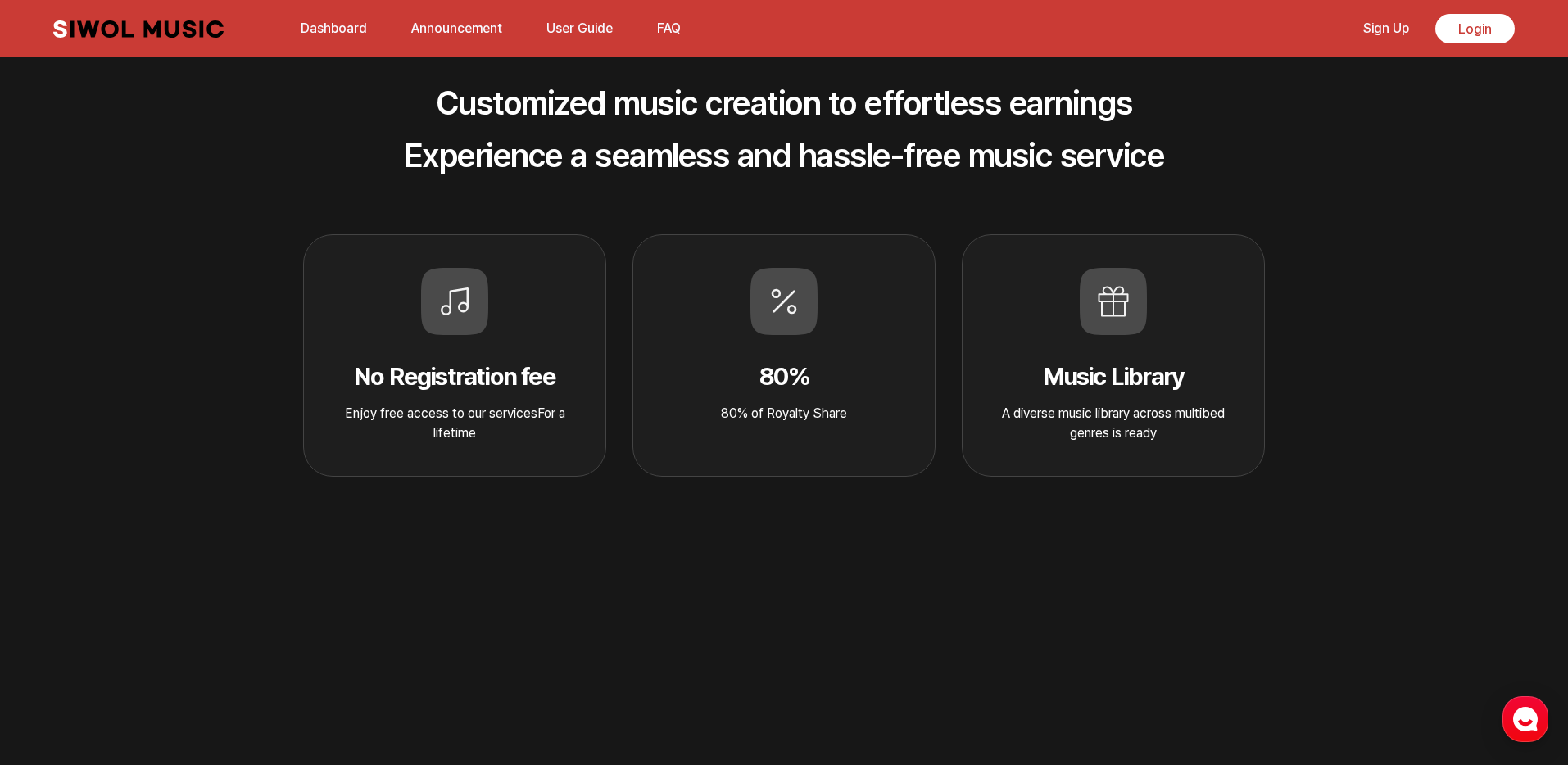
click at [1087, 215] on div "Customized music creation to effortless earnings Experience a seamless and hass…" at bounding box center [784, 277] width 1246 height 399
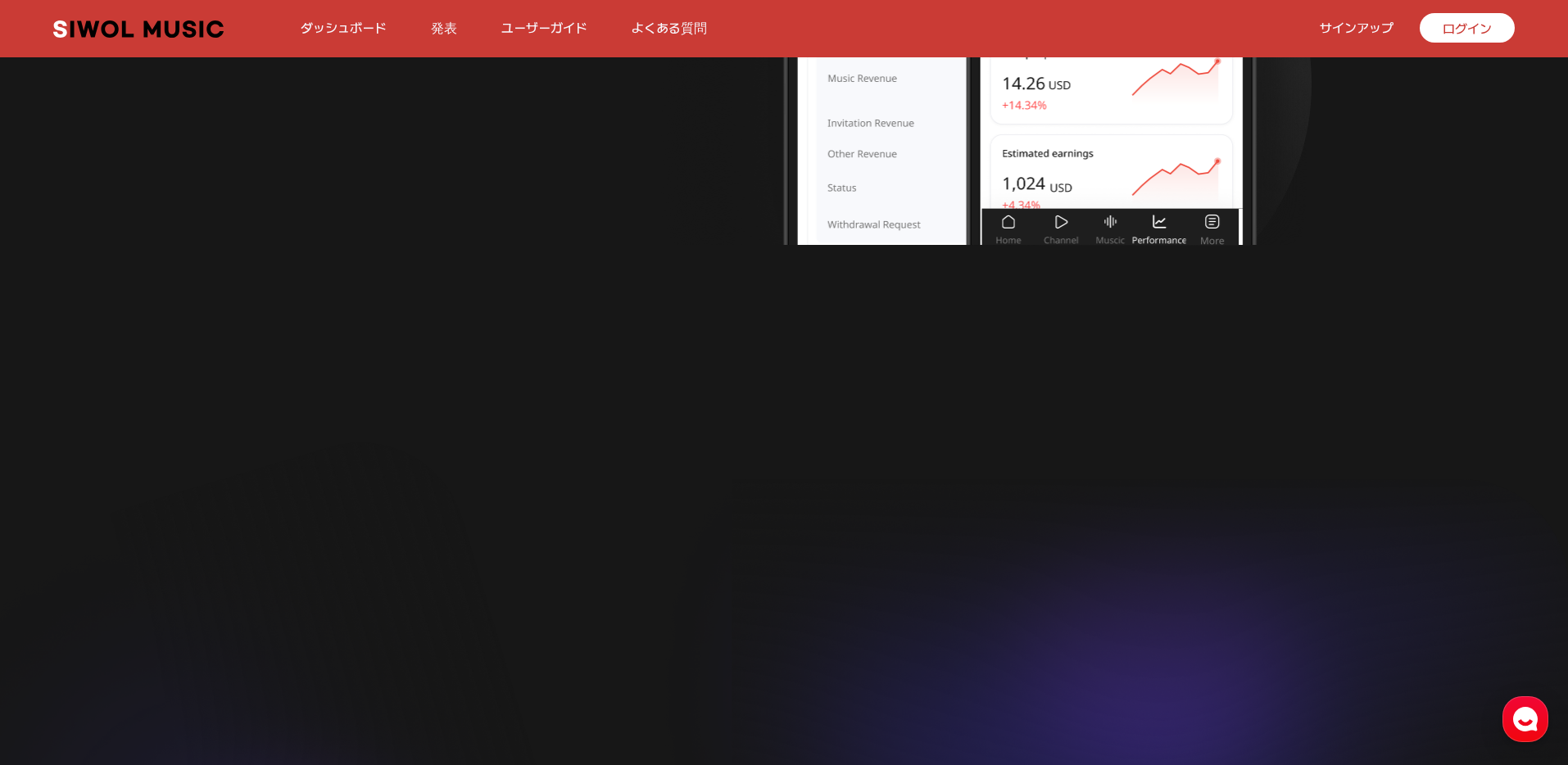
scroll to position [3474, 0]
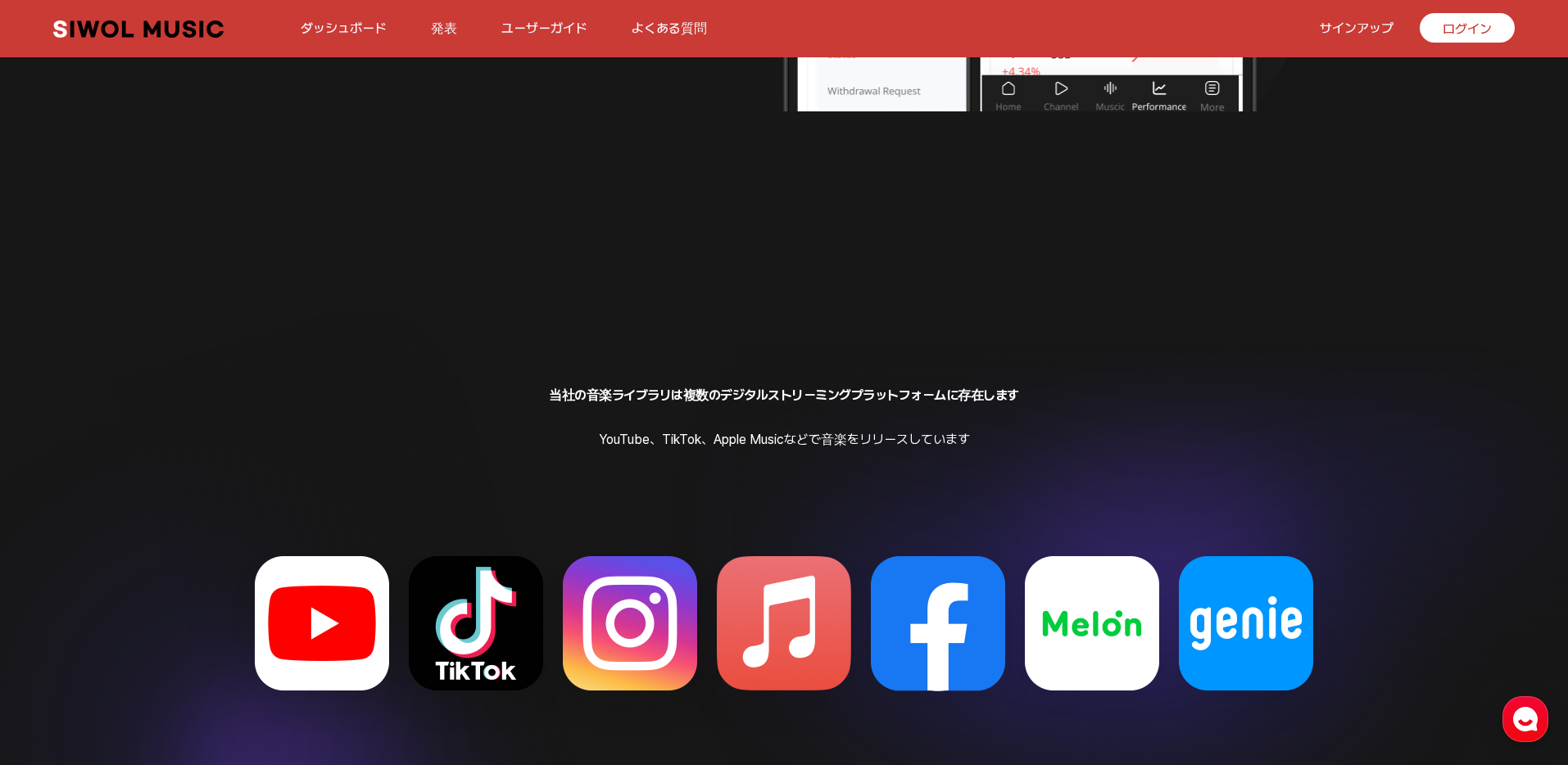
click at [683, 502] on ul at bounding box center [784, 686] width 1568 height 368
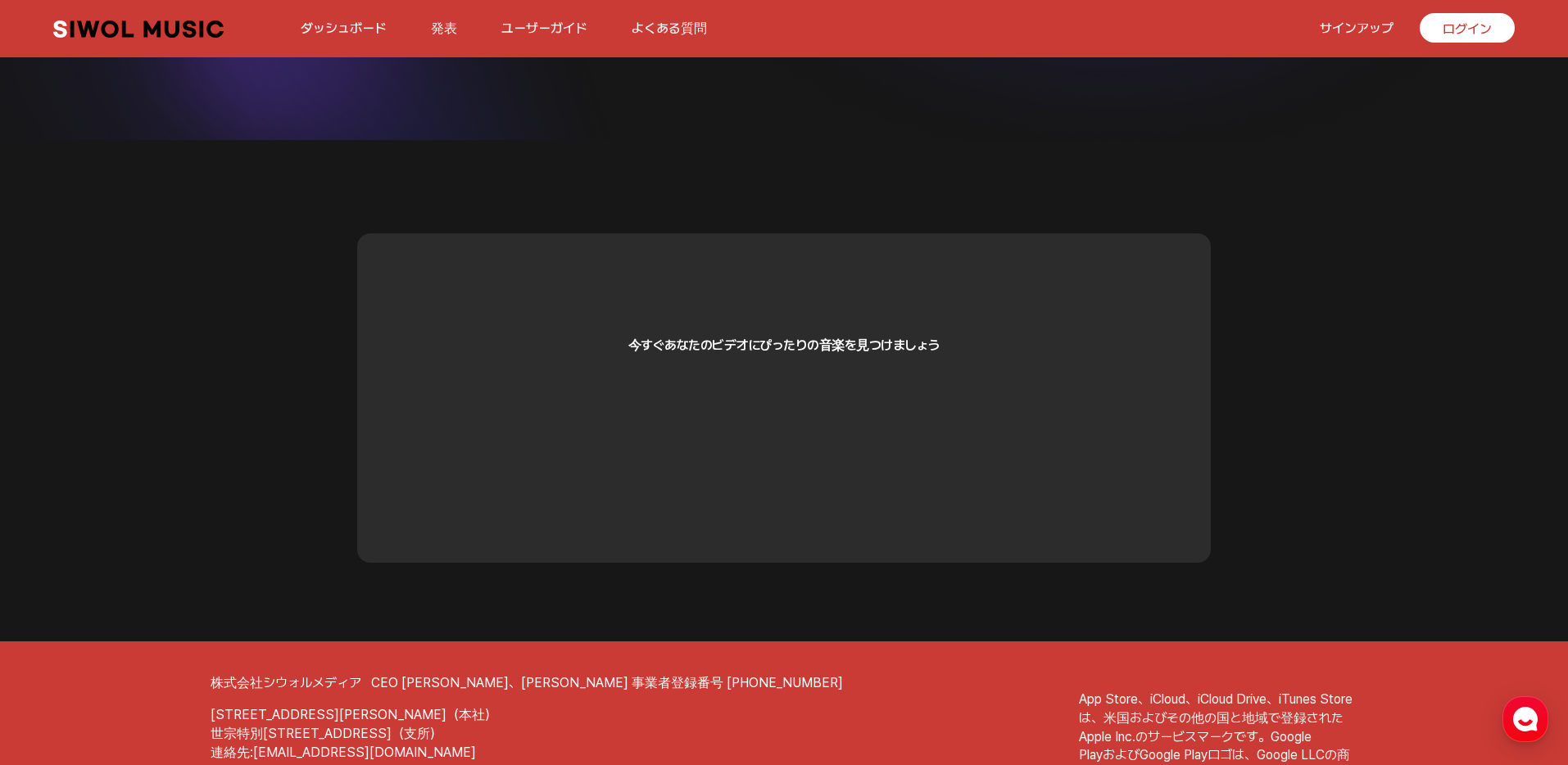
scroll to position [4285, 0]
